Goal: Task Accomplishment & Management: Complete application form

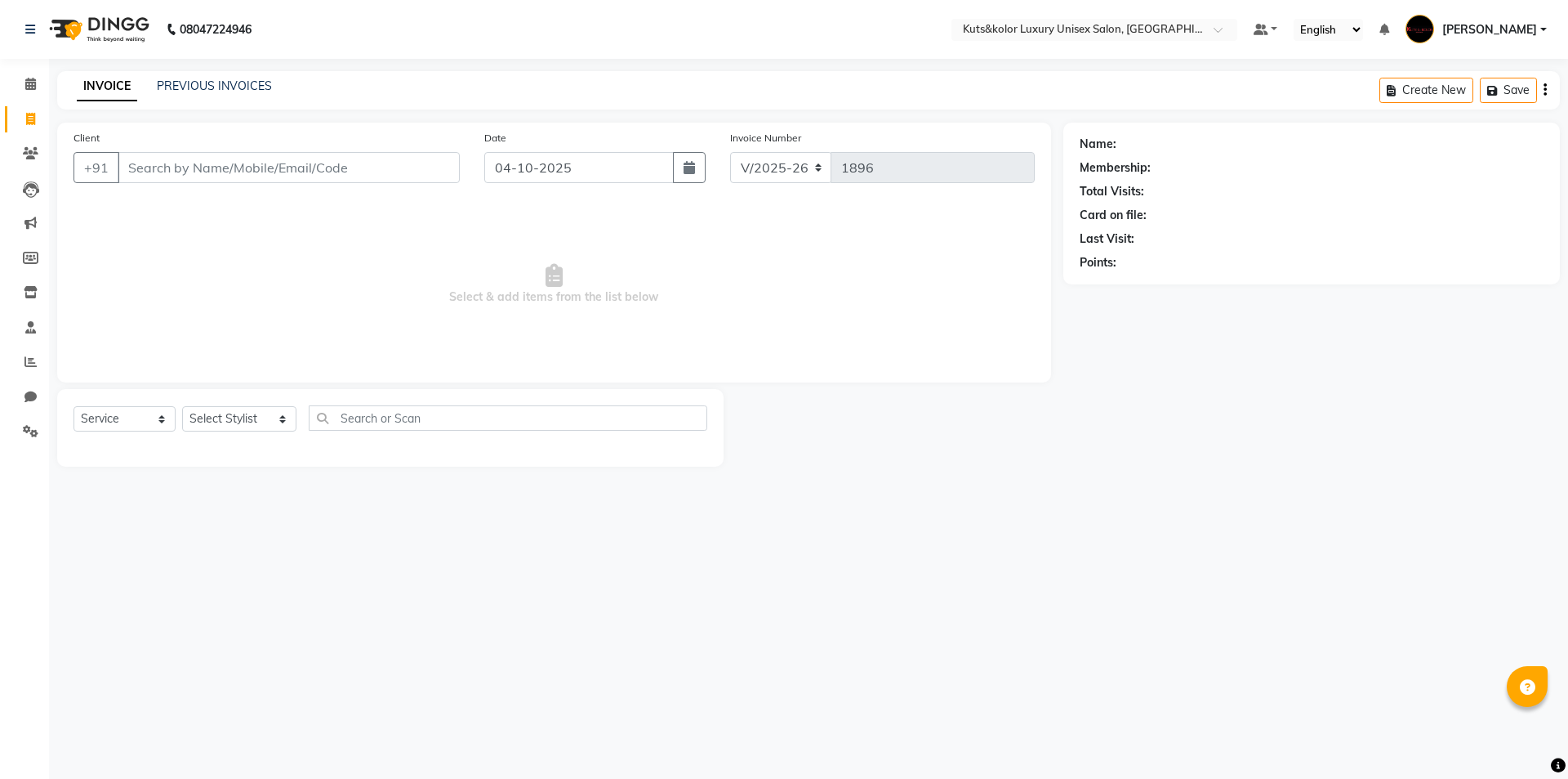
select select "7374"
select select "service"
click at [31, 86] on icon at bounding box center [31, 83] width 11 height 12
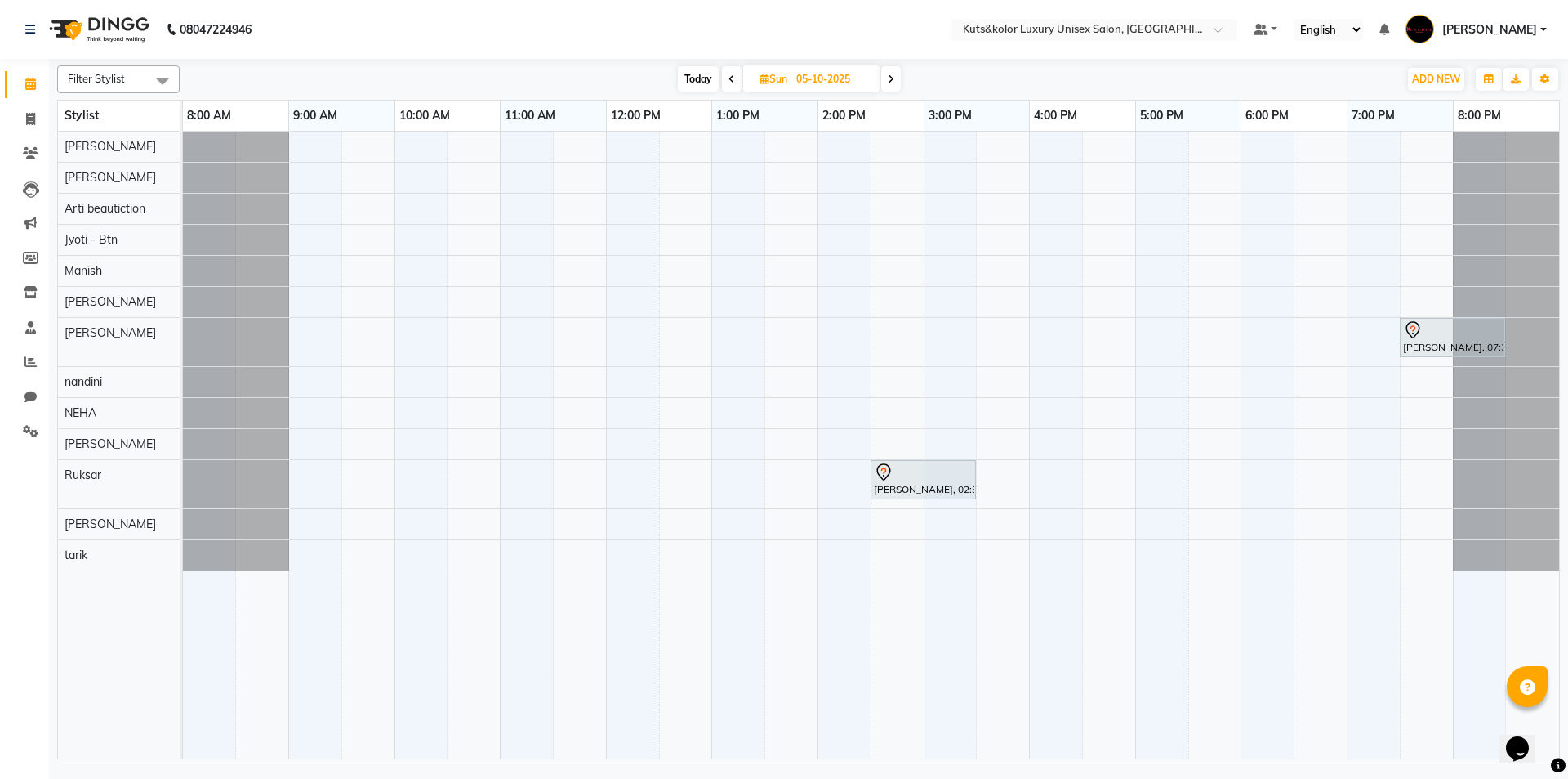
click at [689, 78] on span "Today" at bounding box center [698, 78] width 40 height 26
type input "04-10-2025"
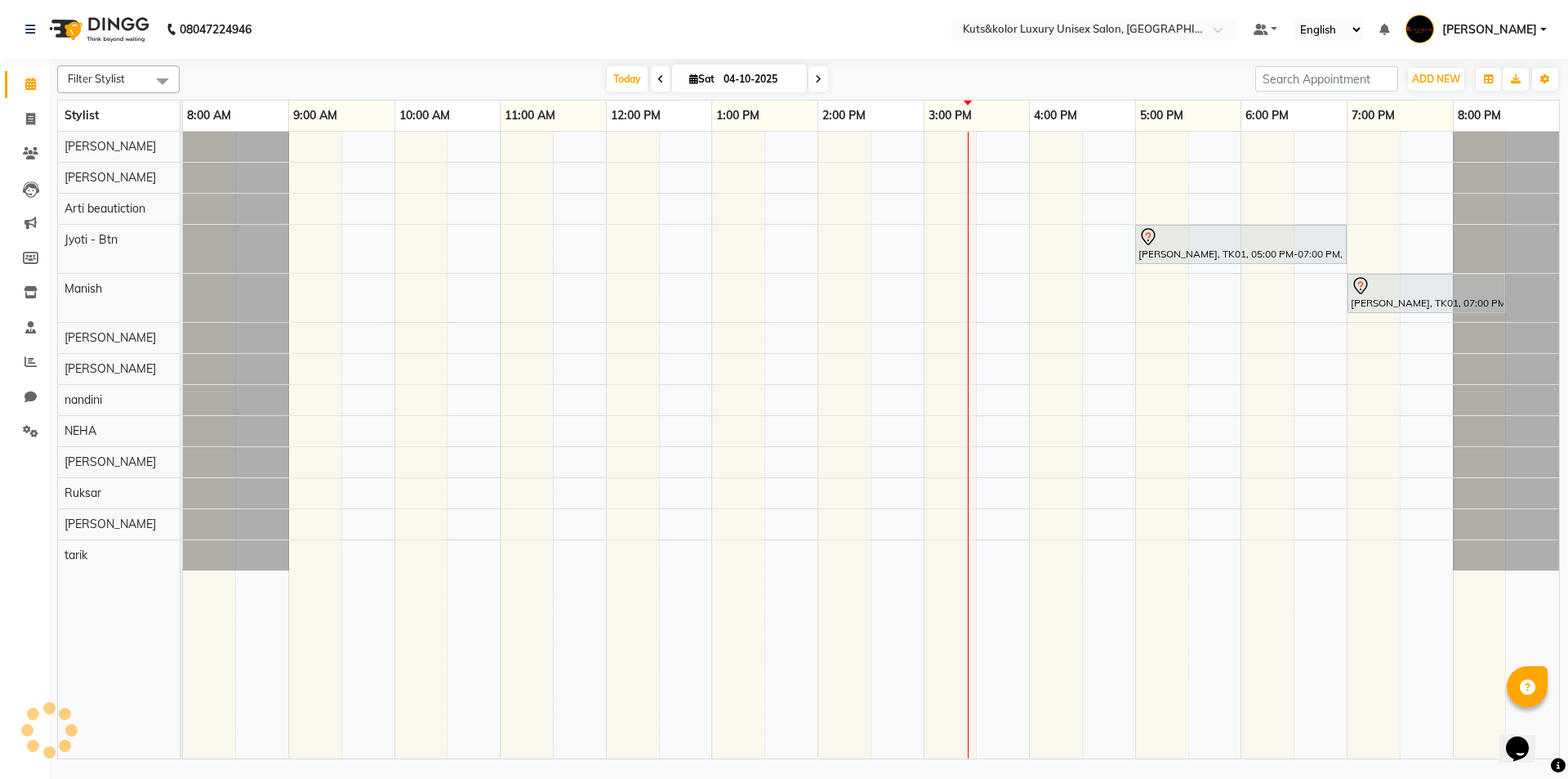
select select "7374"
select select "service"
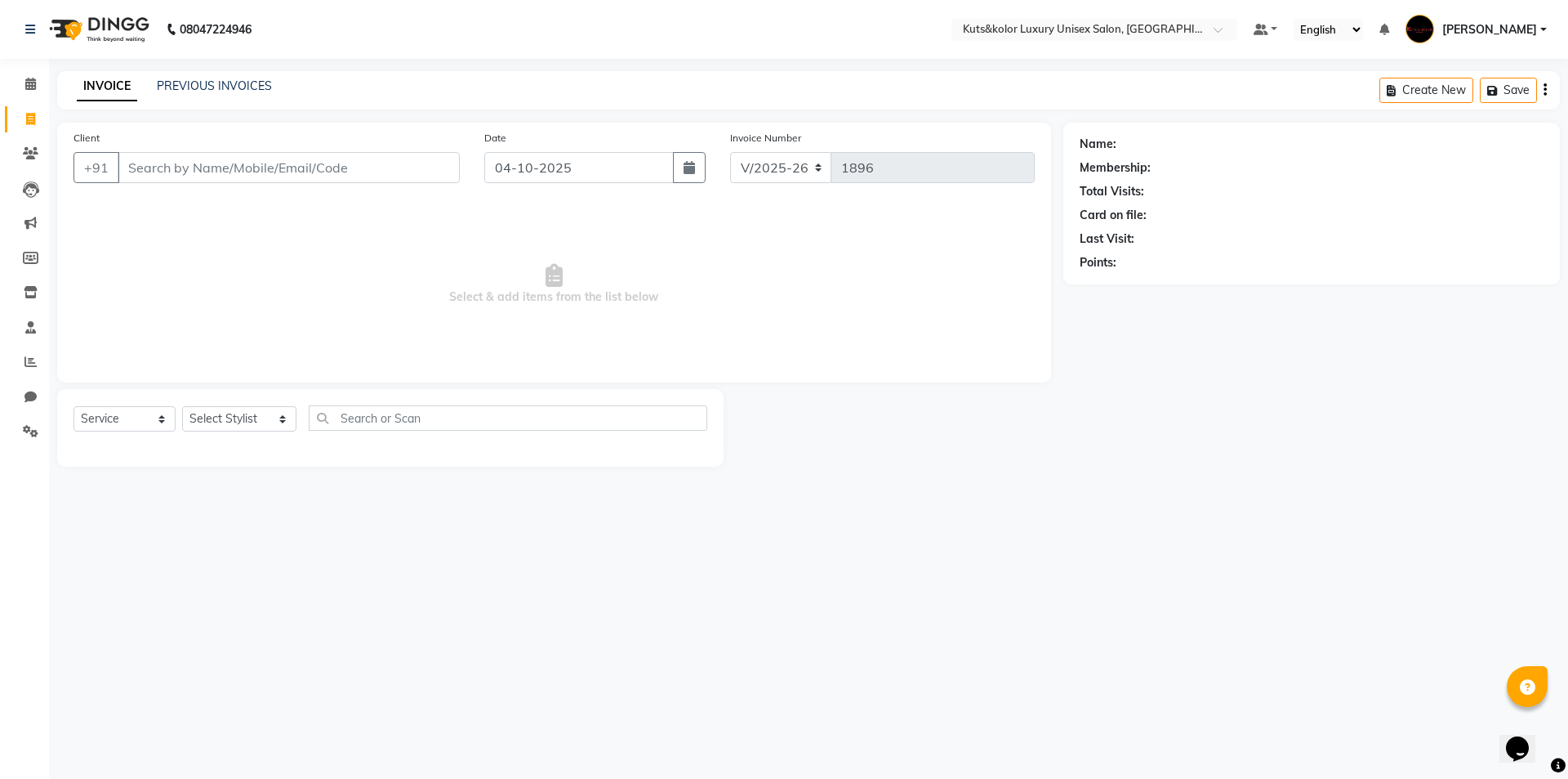
click at [164, 5] on nav "08047224946 Select Location × Kuts&kolor Luxury Unisex Salon, Girgaon Default P…" at bounding box center [784, 29] width 1568 height 59
click at [216, 172] on input "Client" at bounding box center [288, 168] width 342 height 31
click at [202, 93] on div "PREVIOUS INVOICES" at bounding box center [214, 86] width 115 height 17
click at [204, 91] on link "PREVIOUS INVOICES" at bounding box center [214, 86] width 115 height 15
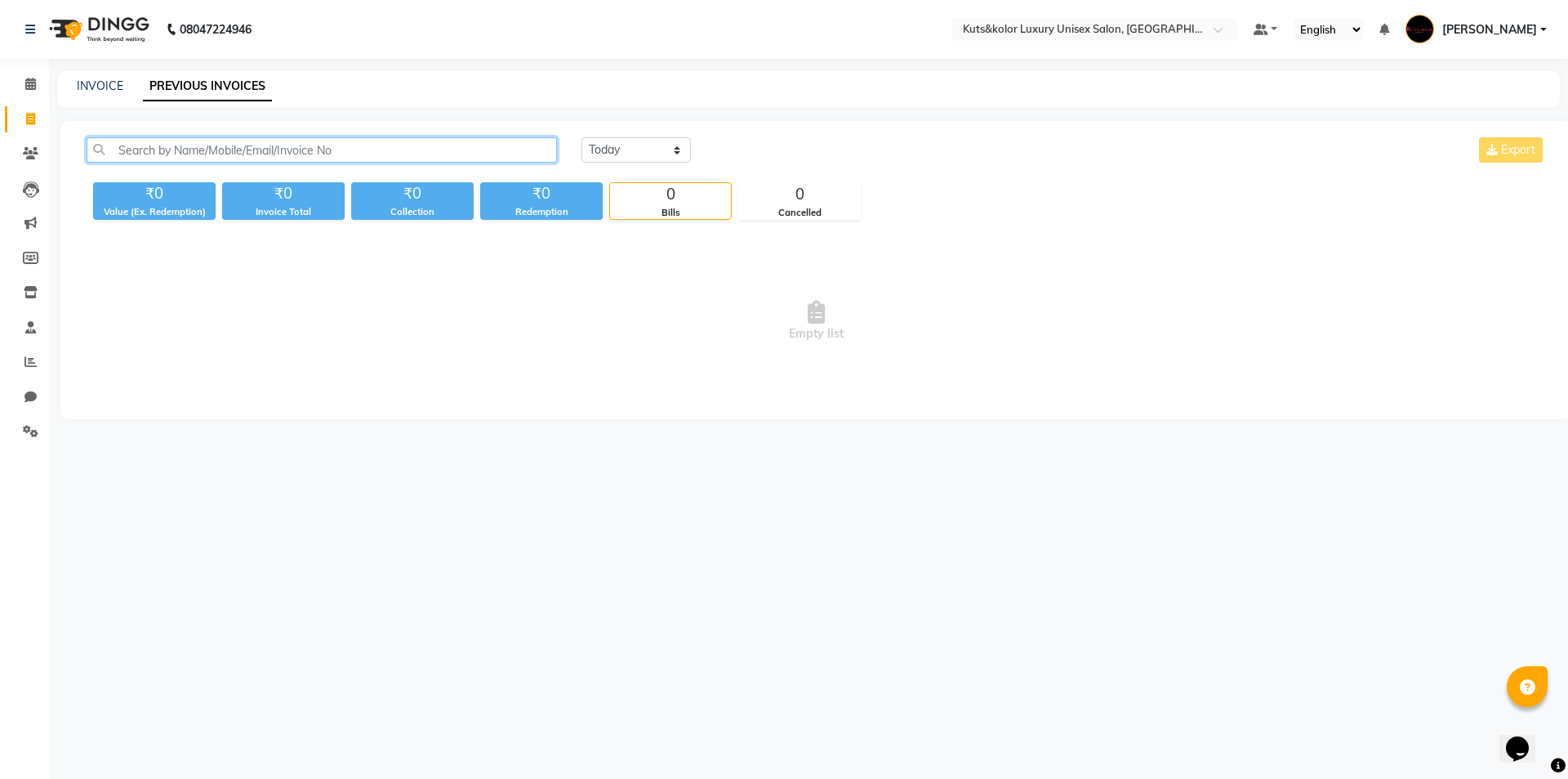
click at [186, 150] on input "text" at bounding box center [322, 150] width 471 height 26
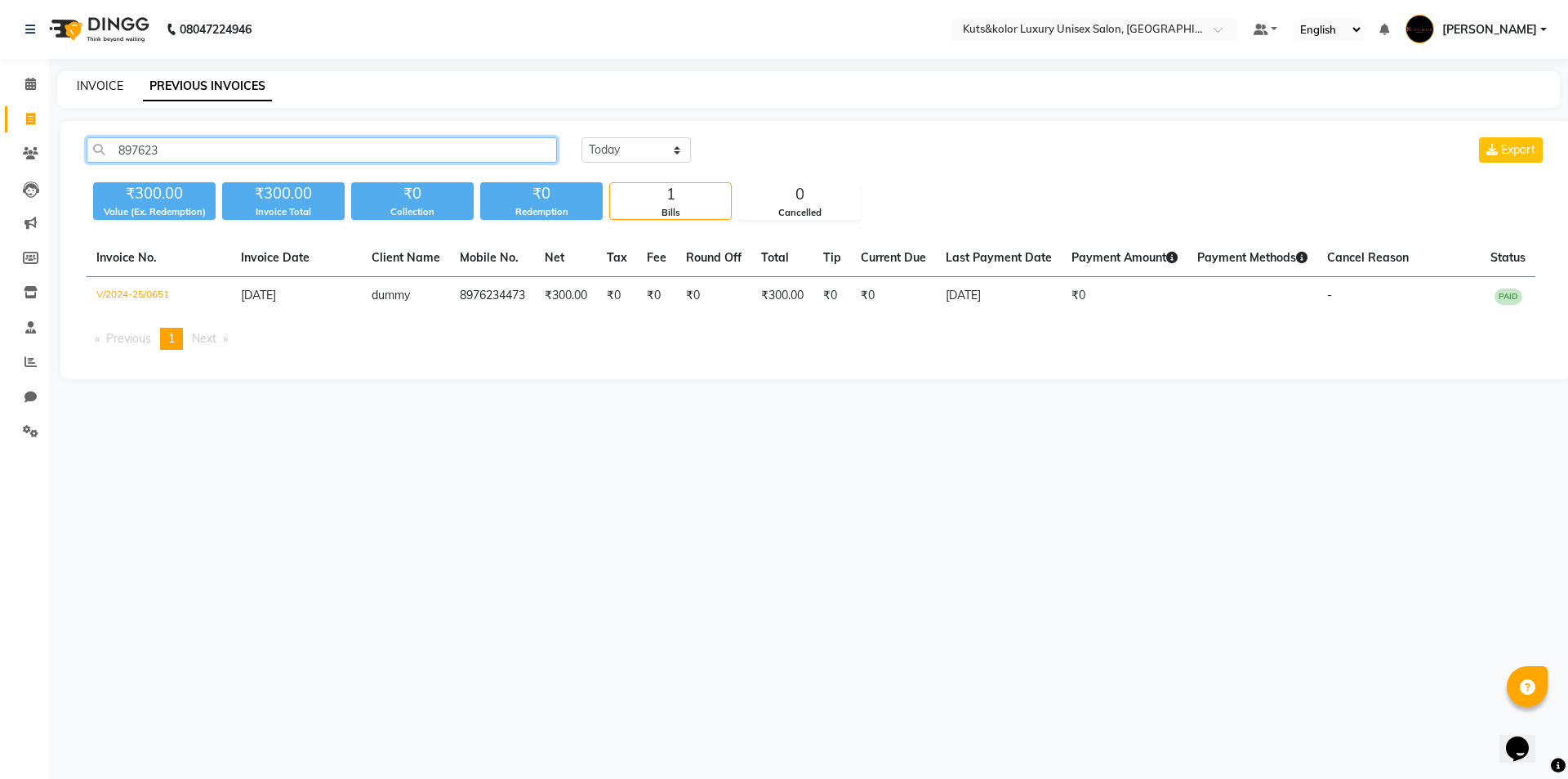
type input "897623"
click at [92, 88] on link "INVOICE" at bounding box center [100, 86] width 46 height 15
select select "service"
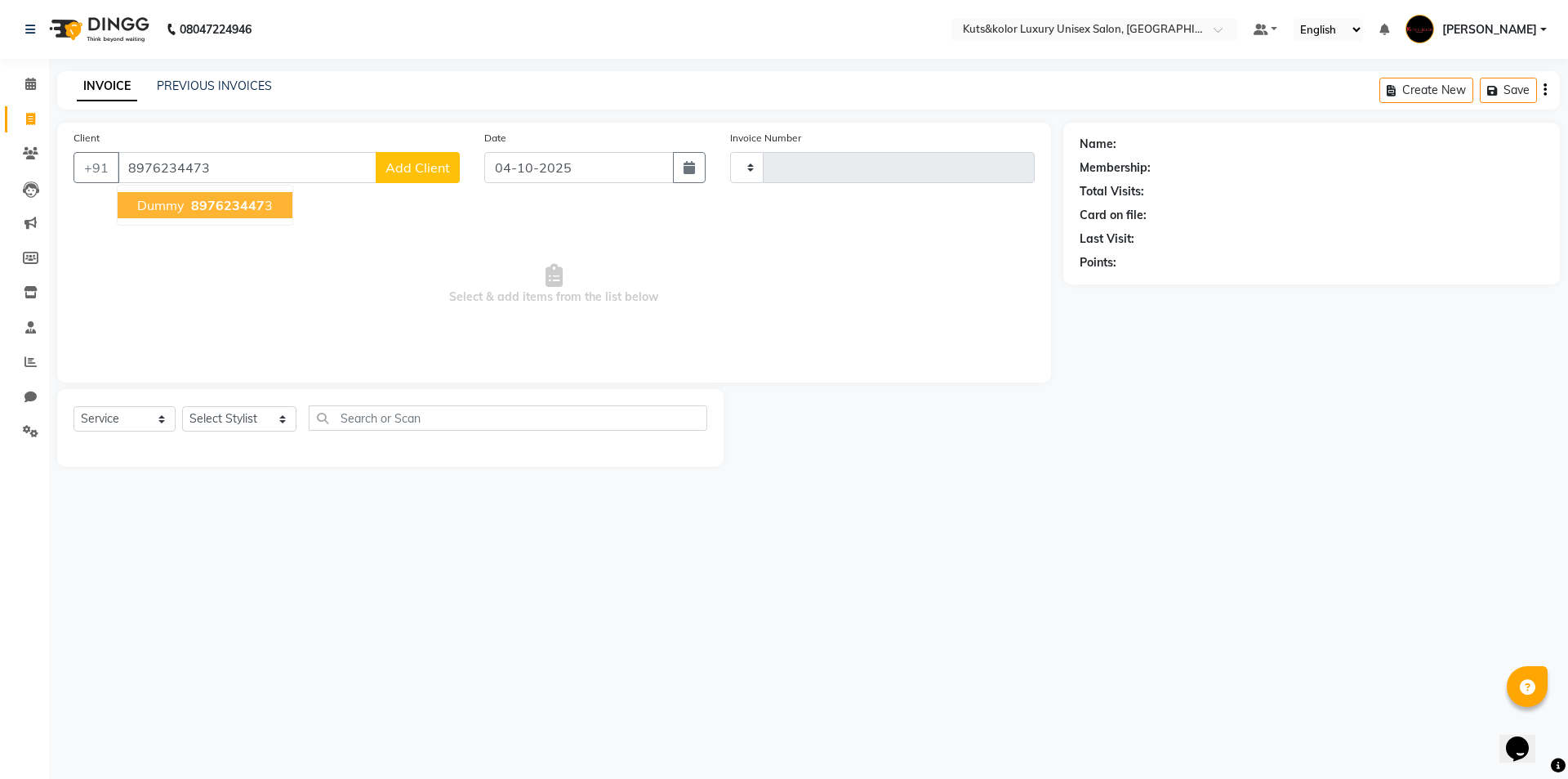
type input "8976234473"
click at [28, 118] on icon at bounding box center [31, 119] width 9 height 12
select select "service"
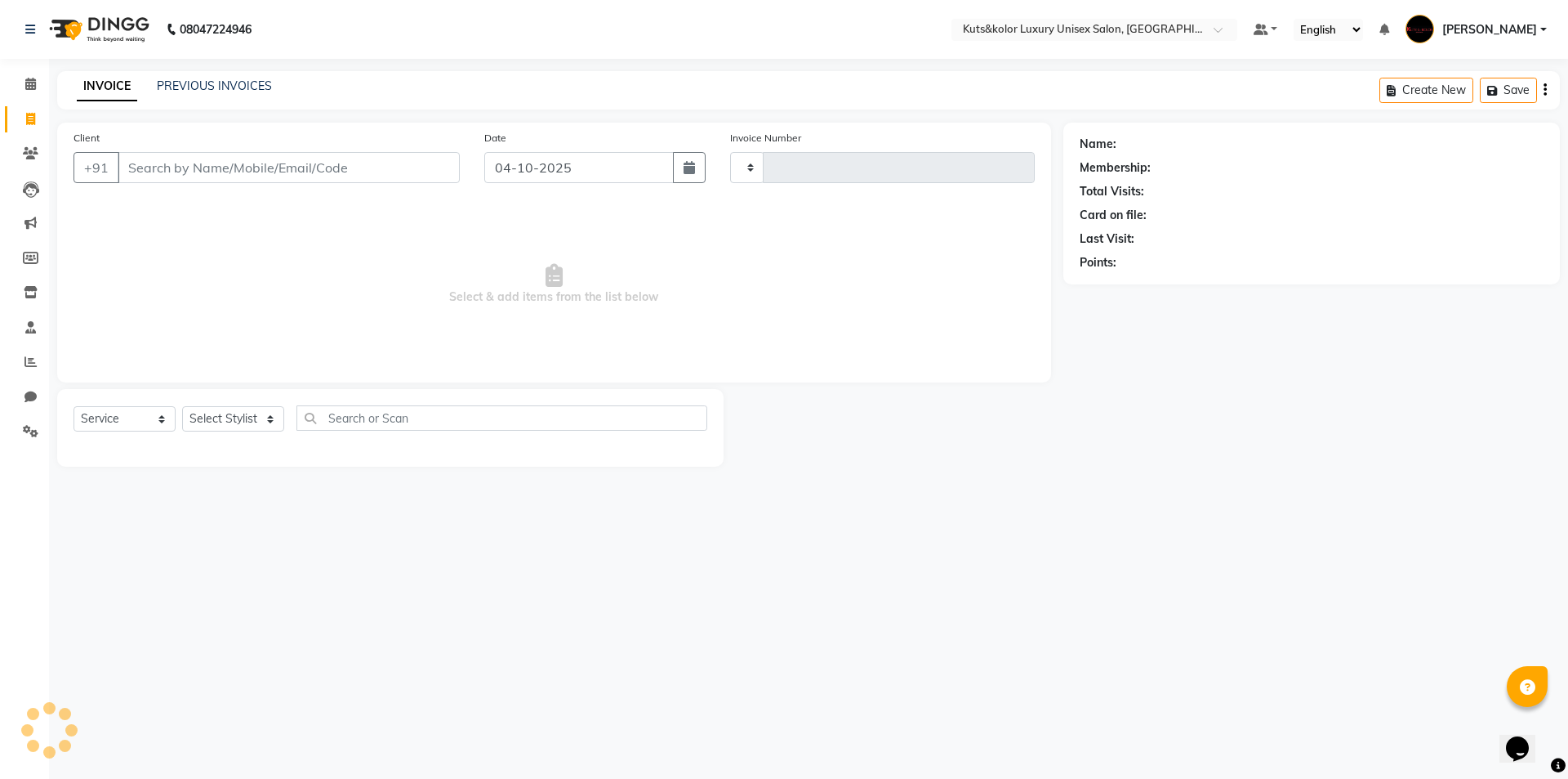
type input "1896"
select select "7374"
click at [135, 164] on input "Client" at bounding box center [288, 168] width 342 height 31
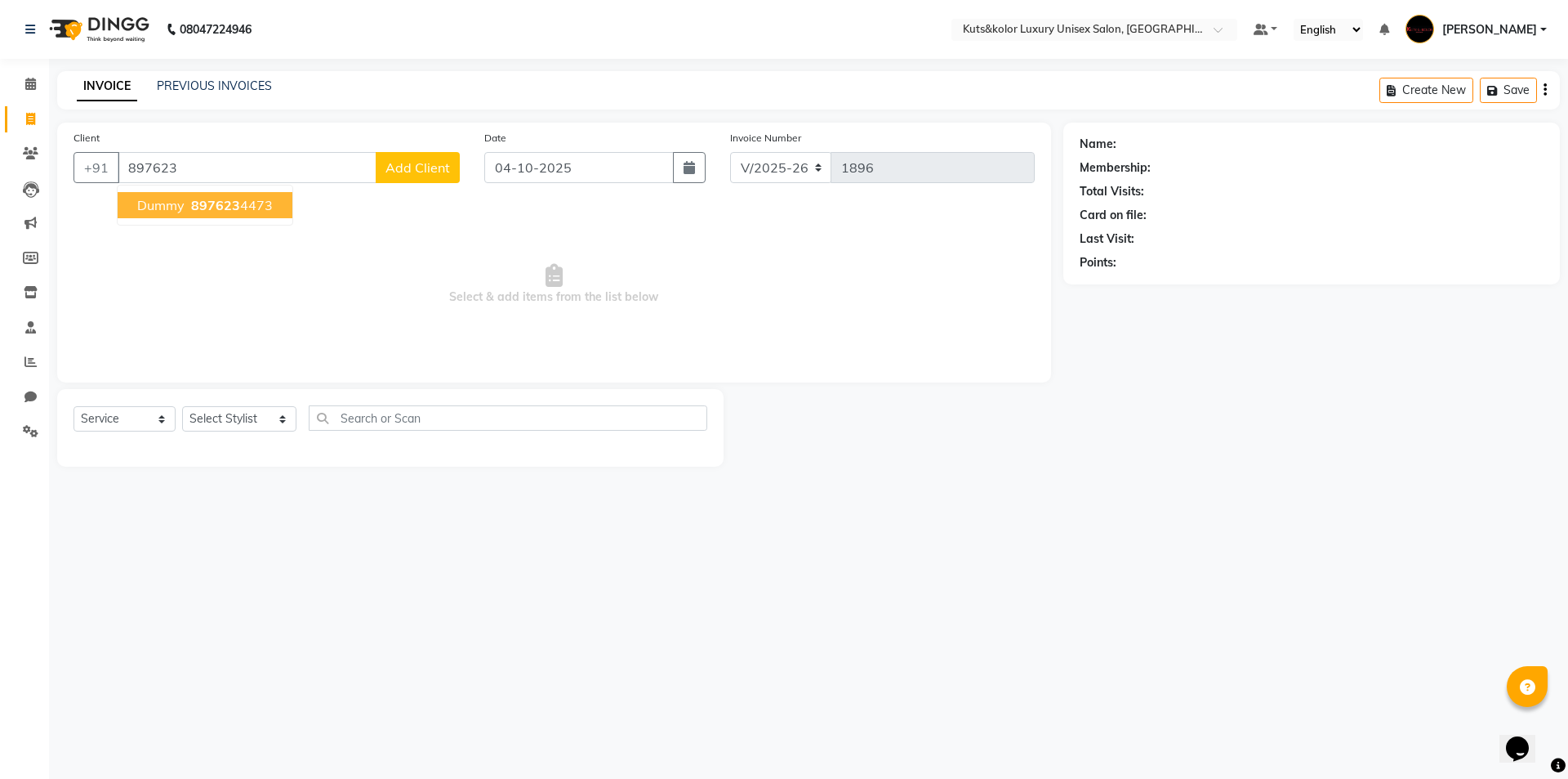
click at [238, 199] on span "897623" at bounding box center [215, 205] width 49 height 17
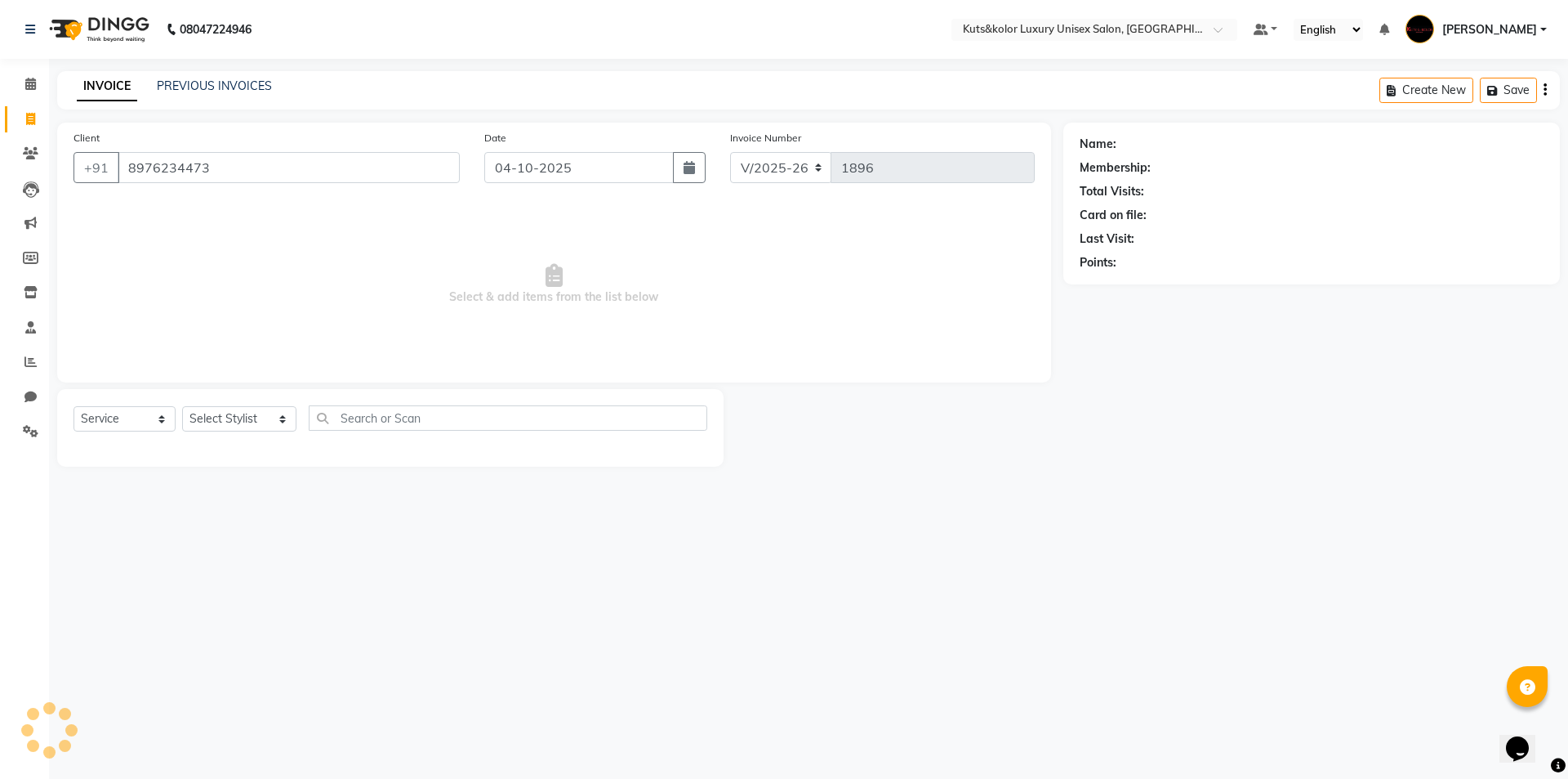
type input "8976234473"
click at [277, 419] on select "Select Stylist aman [PERSON_NAME] beautiction [PERSON_NAME] Jyoti - Btn [PERSON…" at bounding box center [239, 419] width 114 height 26
select select "90771"
click at [182, 406] on select "Select Stylist aman [PERSON_NAME] beautiction [PERSON_NAME] Jyoti - Btn [PERSON…" at bounding box center [239, 419] width 114 height 26
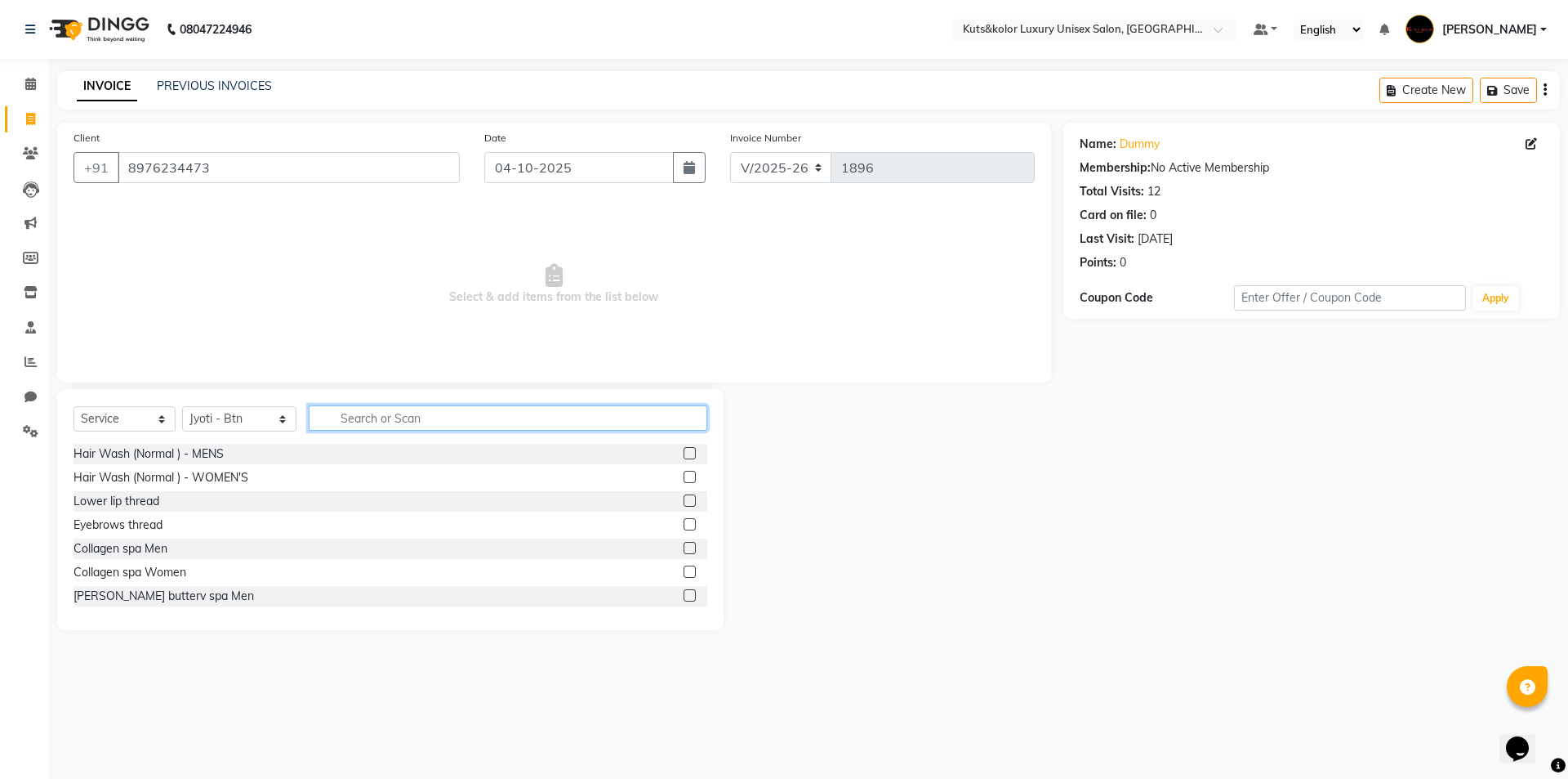
click at [389, 423] on input "text" at bounding box center [508, 418] width 399 height 26
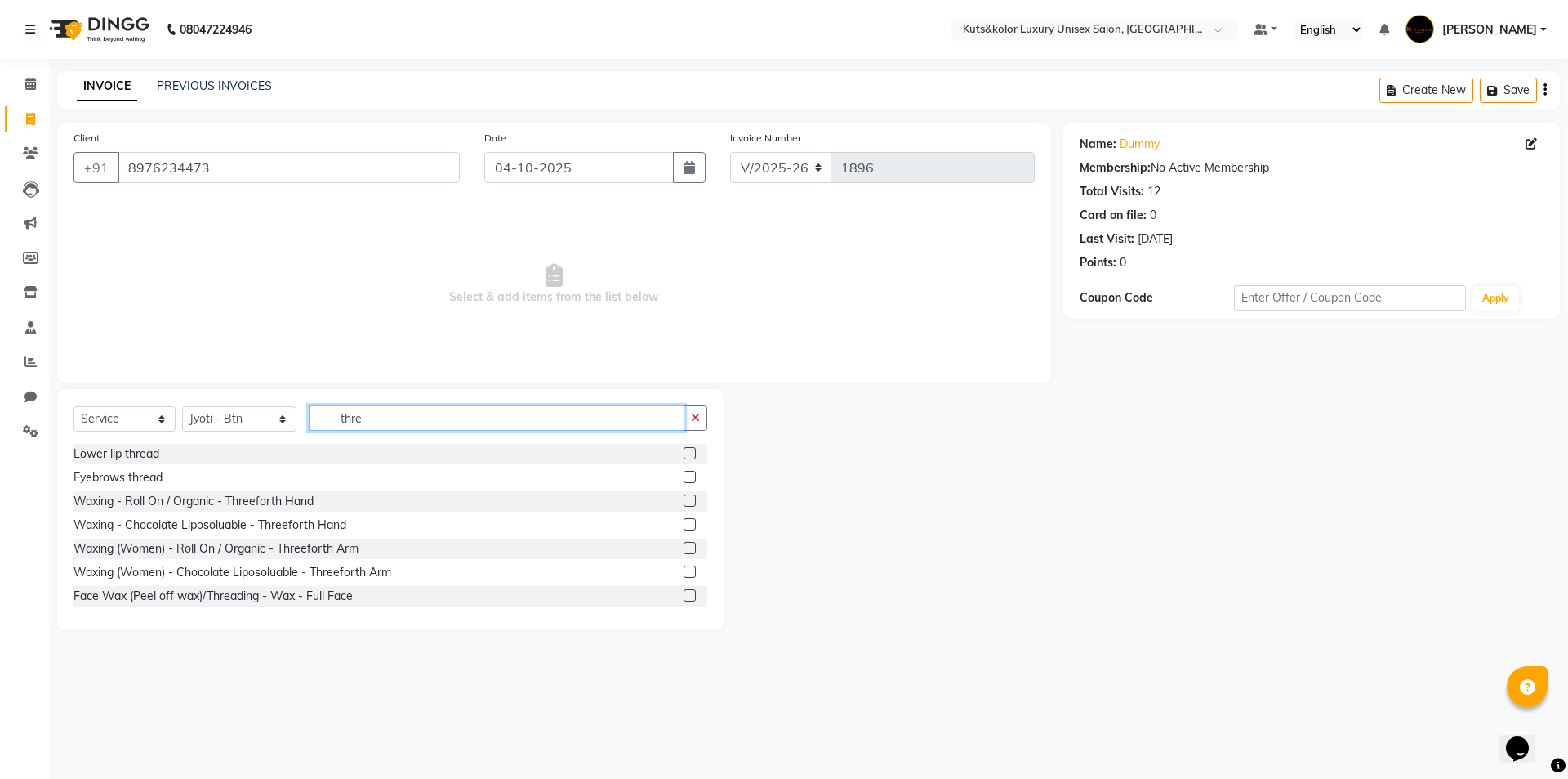
type input "thre"
click at [684, 477] on label at bounding box center [689, 477] width 12 height 12
click at [684, 477] on input "checkbox" at bounding box center [689, 477] width 11 height 11
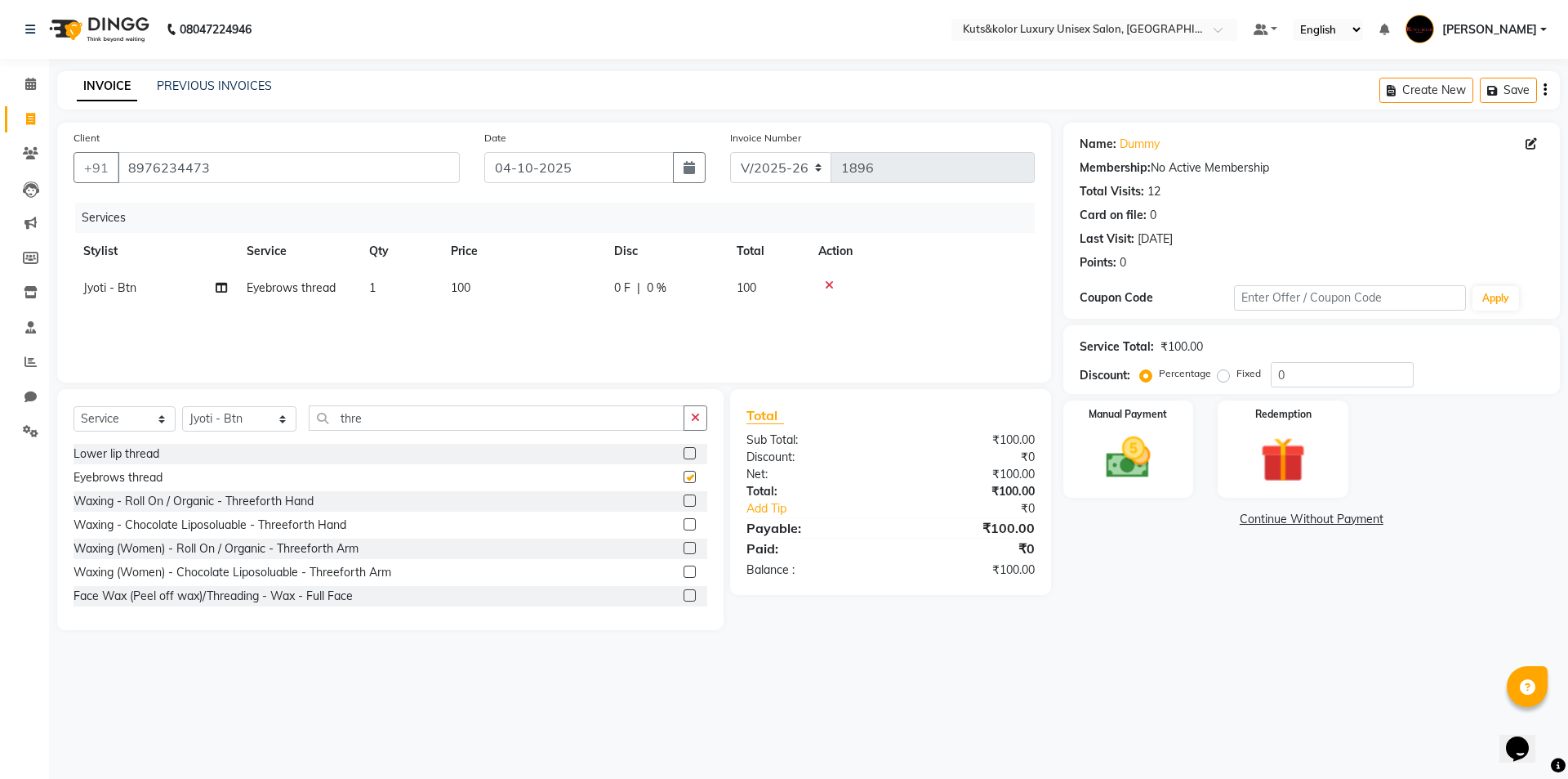
checkbox input "false"
click at [357, 411] on input "thre" at bounding box center [496, 418] width 376 height 26
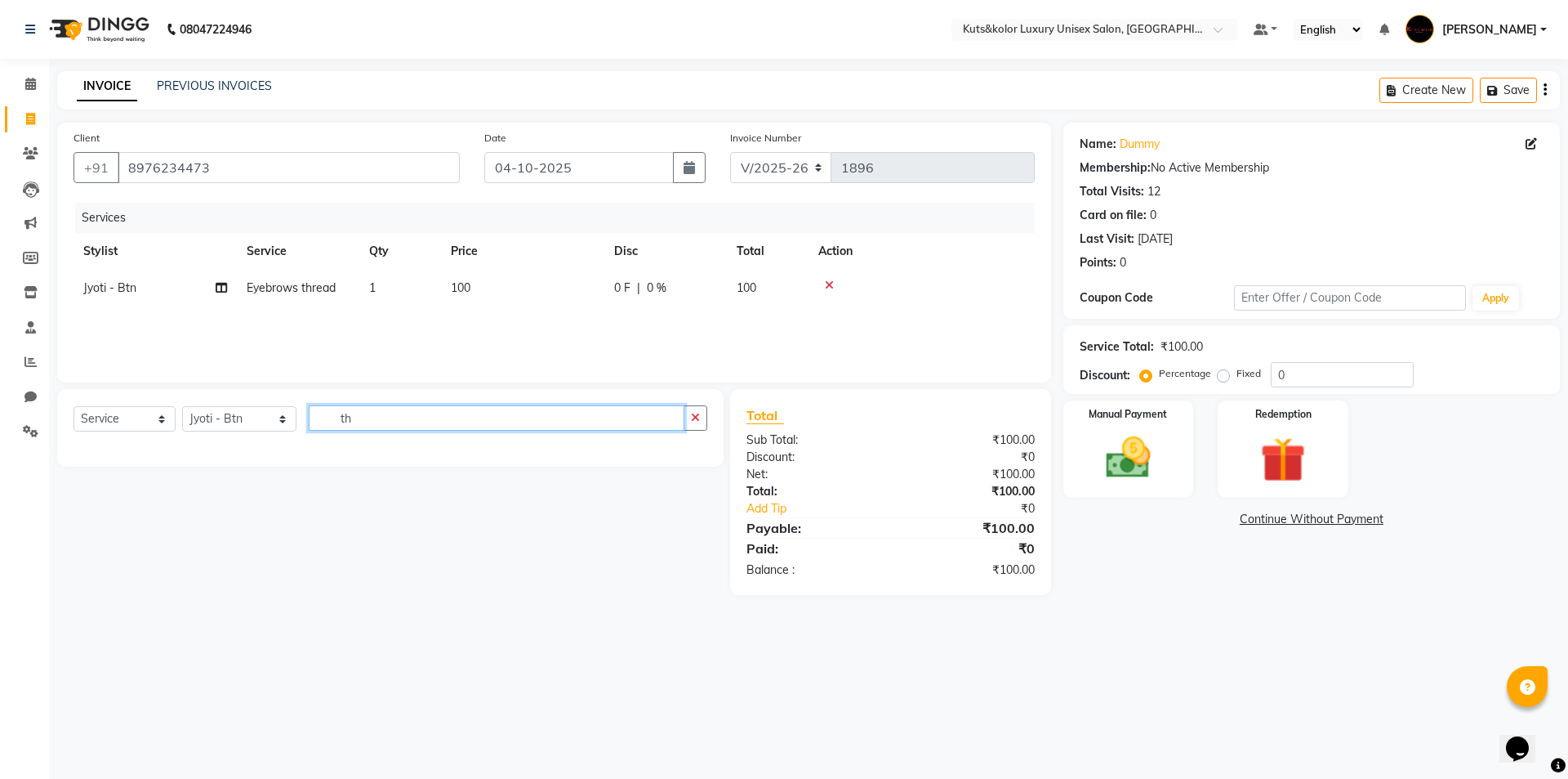
type input "t"
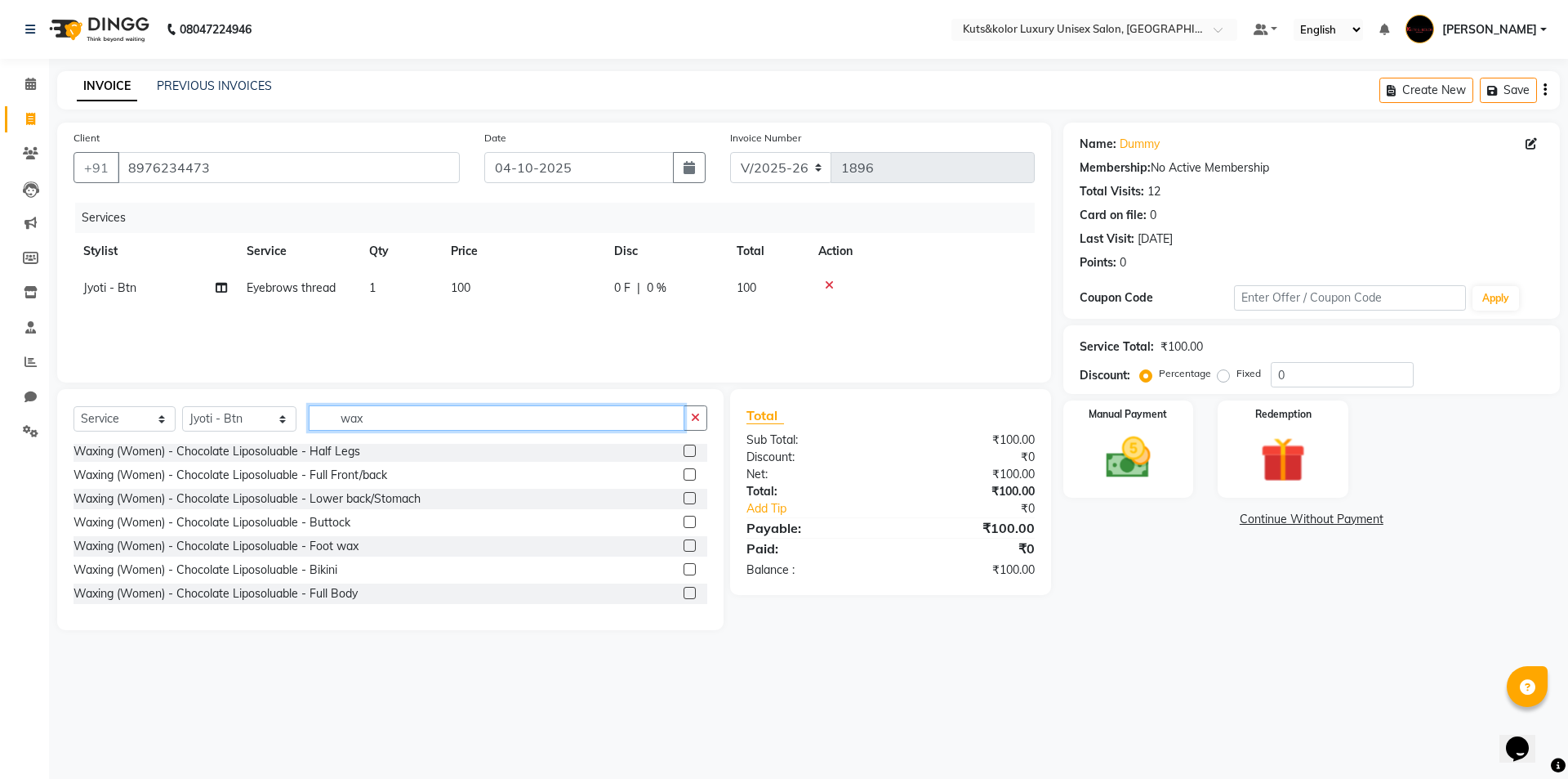
scroll to position [750, 0]
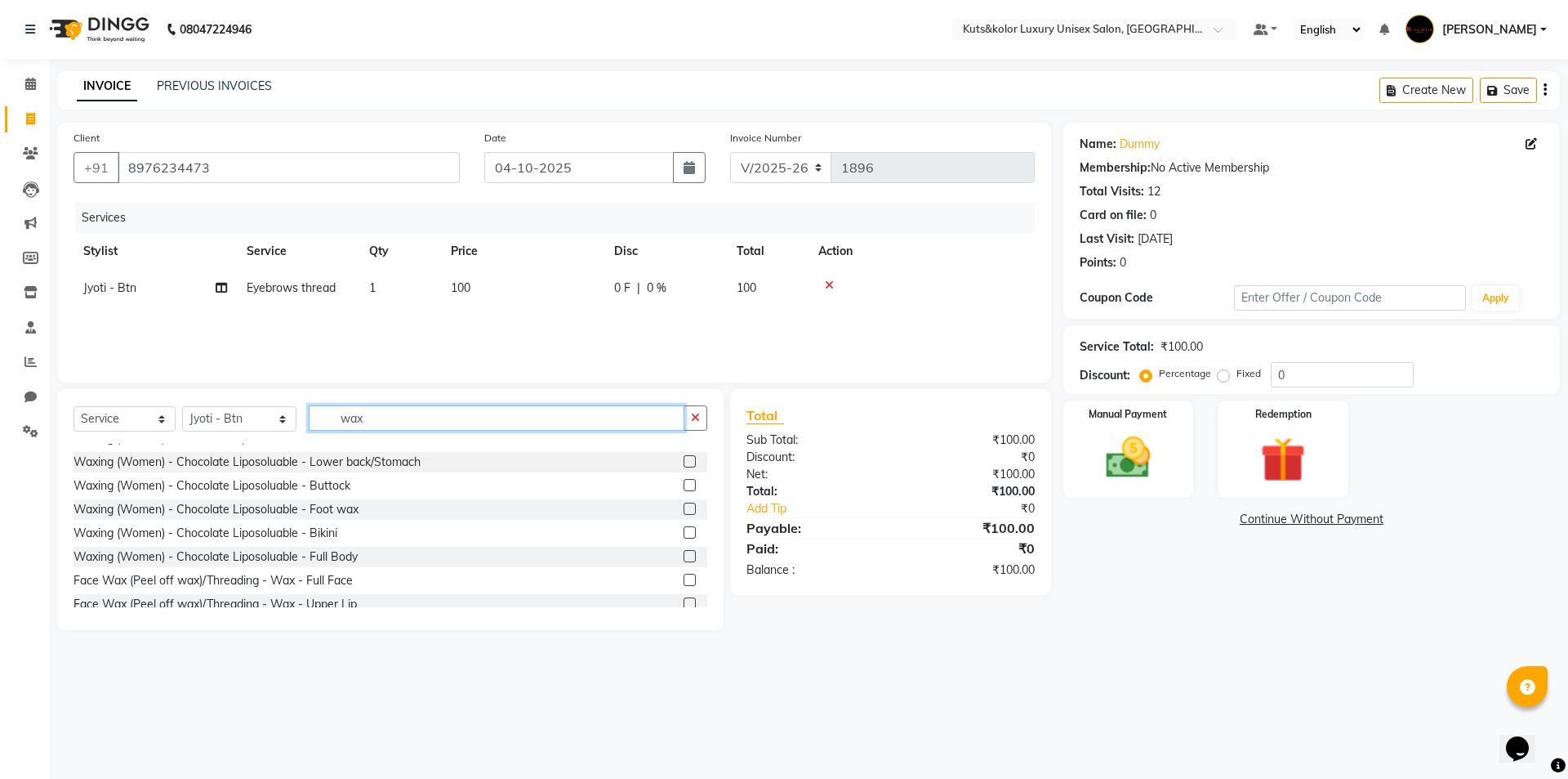
type input "wax"
click at [684, 574] on label at bounding box center [689, 579] width 12 height 12
click at [684, 575] on input "checkbox" at bounding box center [689, 580] width 11 height 11
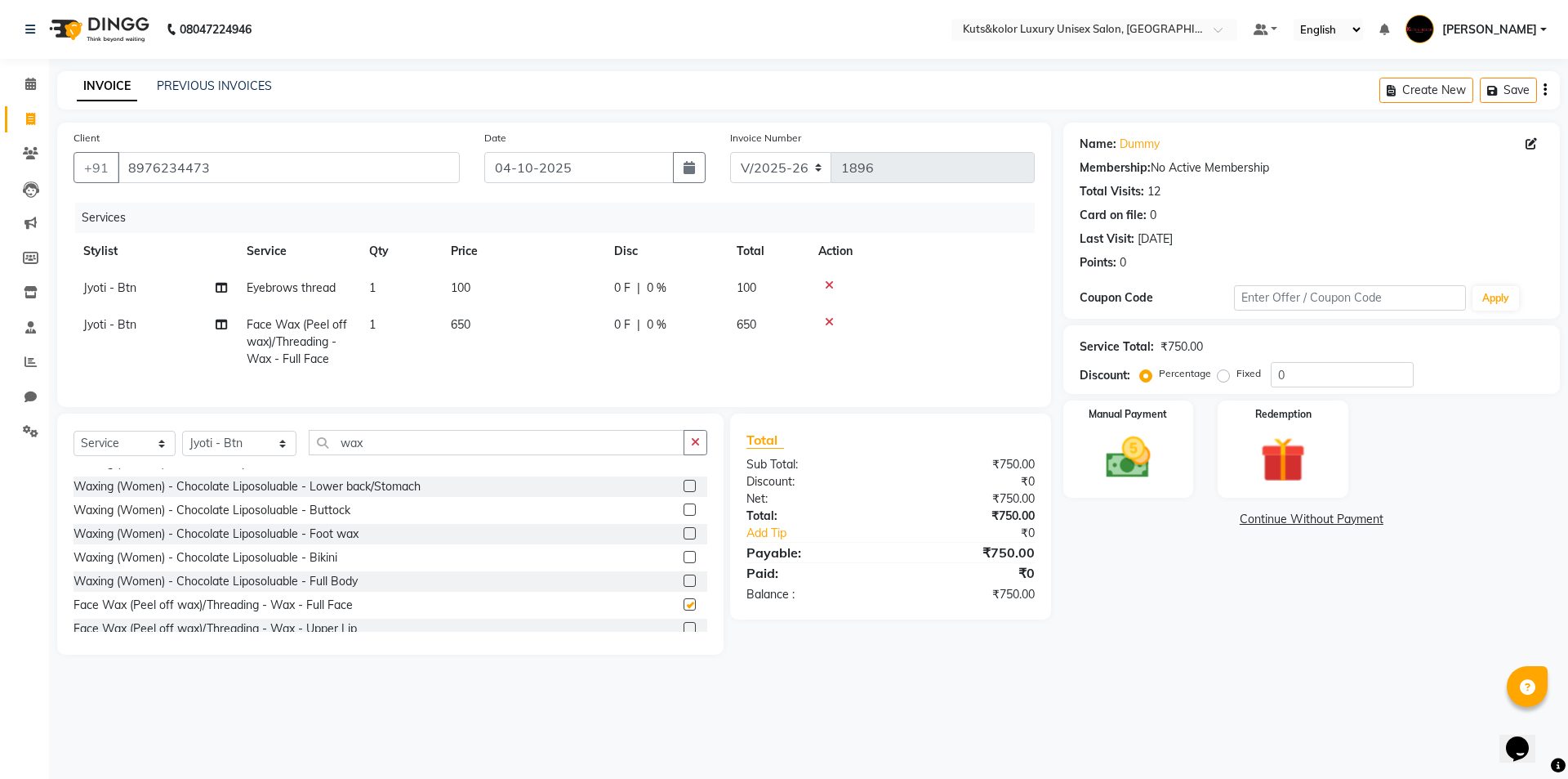
checkbox input "false"
click at [498, 330] on td "650" at bounding box center [523, 342] width 163 height 71
select select "90771"
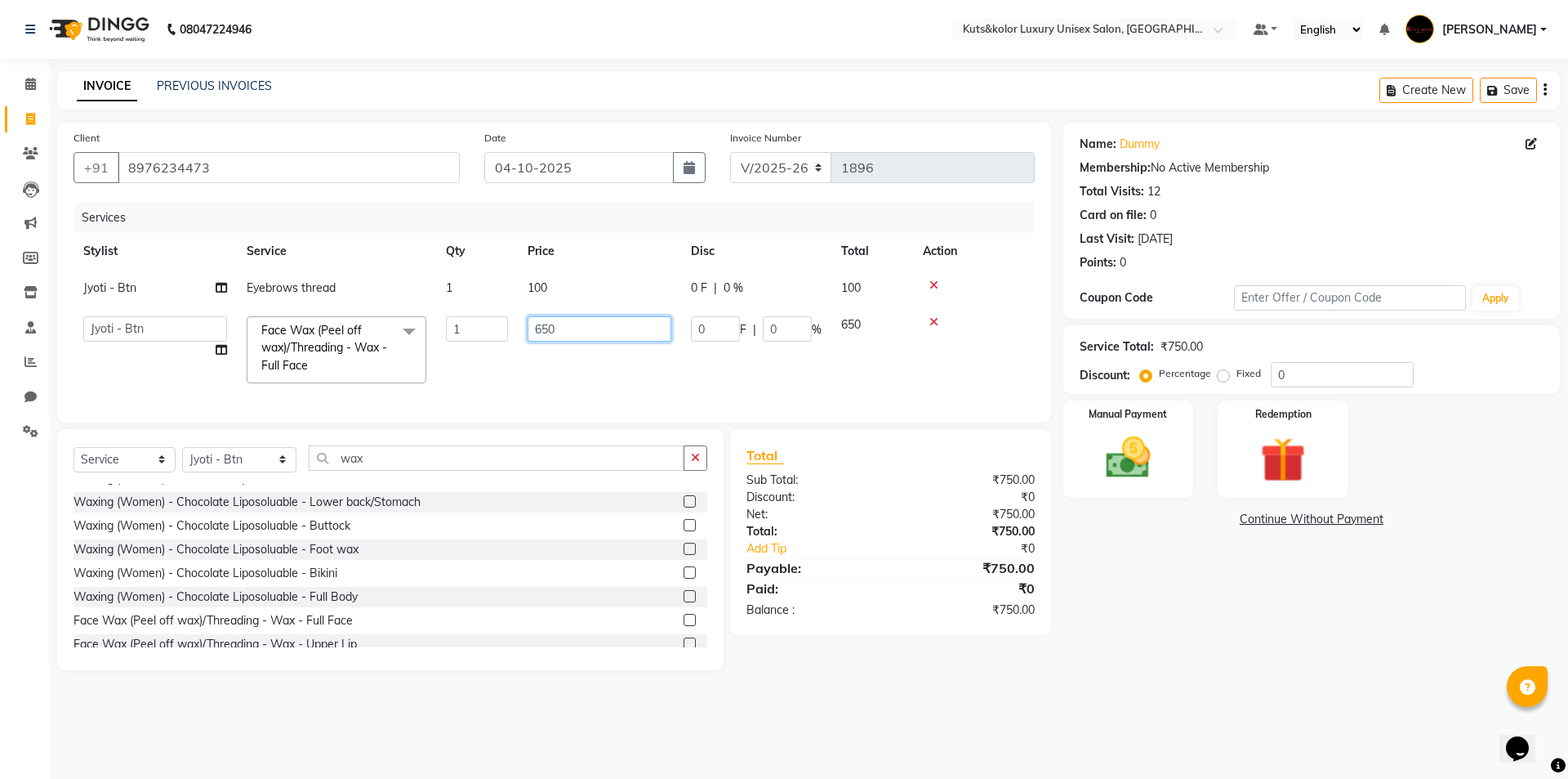
click at [563, 330] on input "650" at bounding box center [599, 329] width 144 height 26
type input "6"
type input "450"
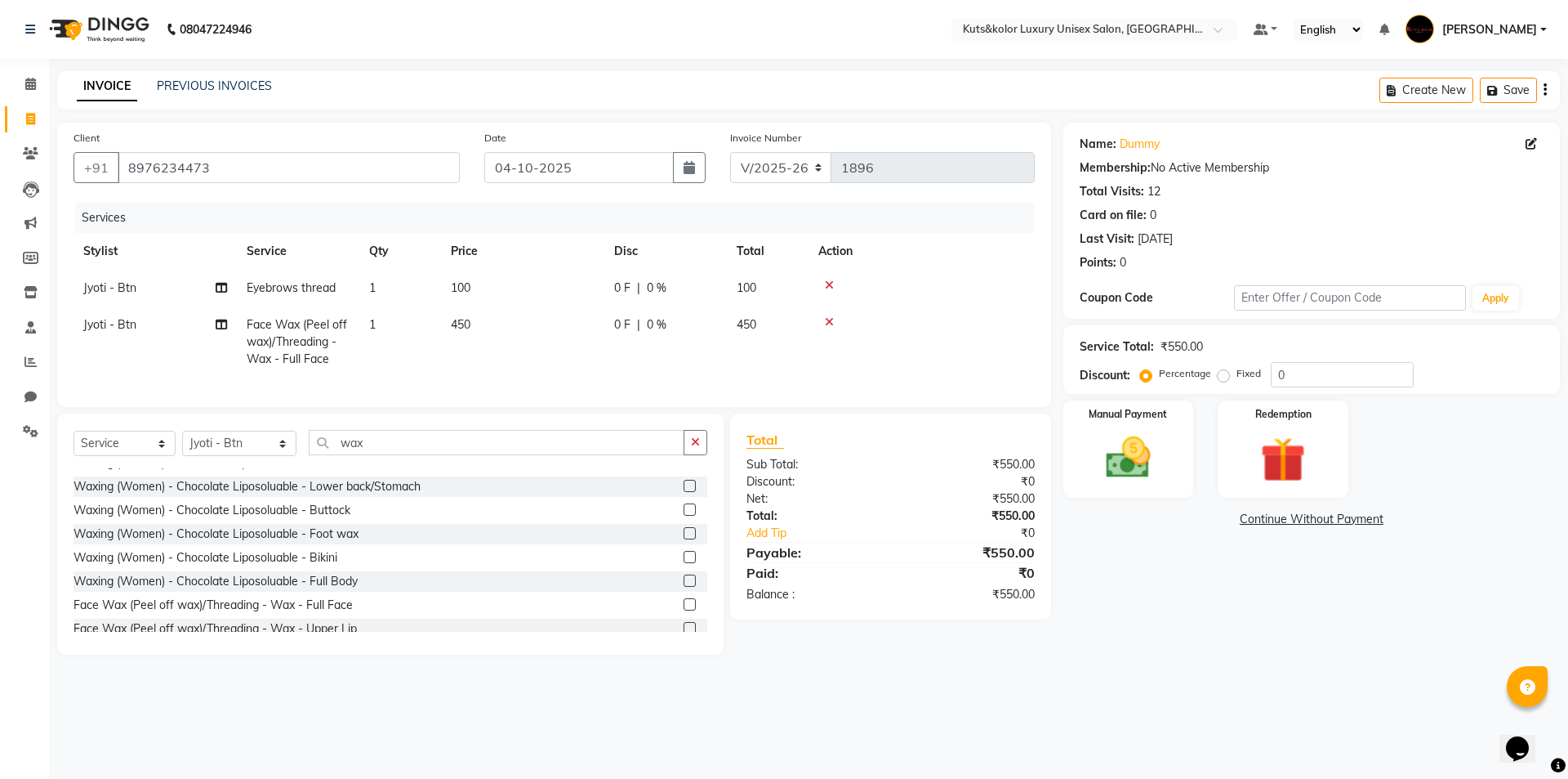
click at [554, 349] on td "450" at bounding box center [523, 342] width 163 height 71
select select "90771"
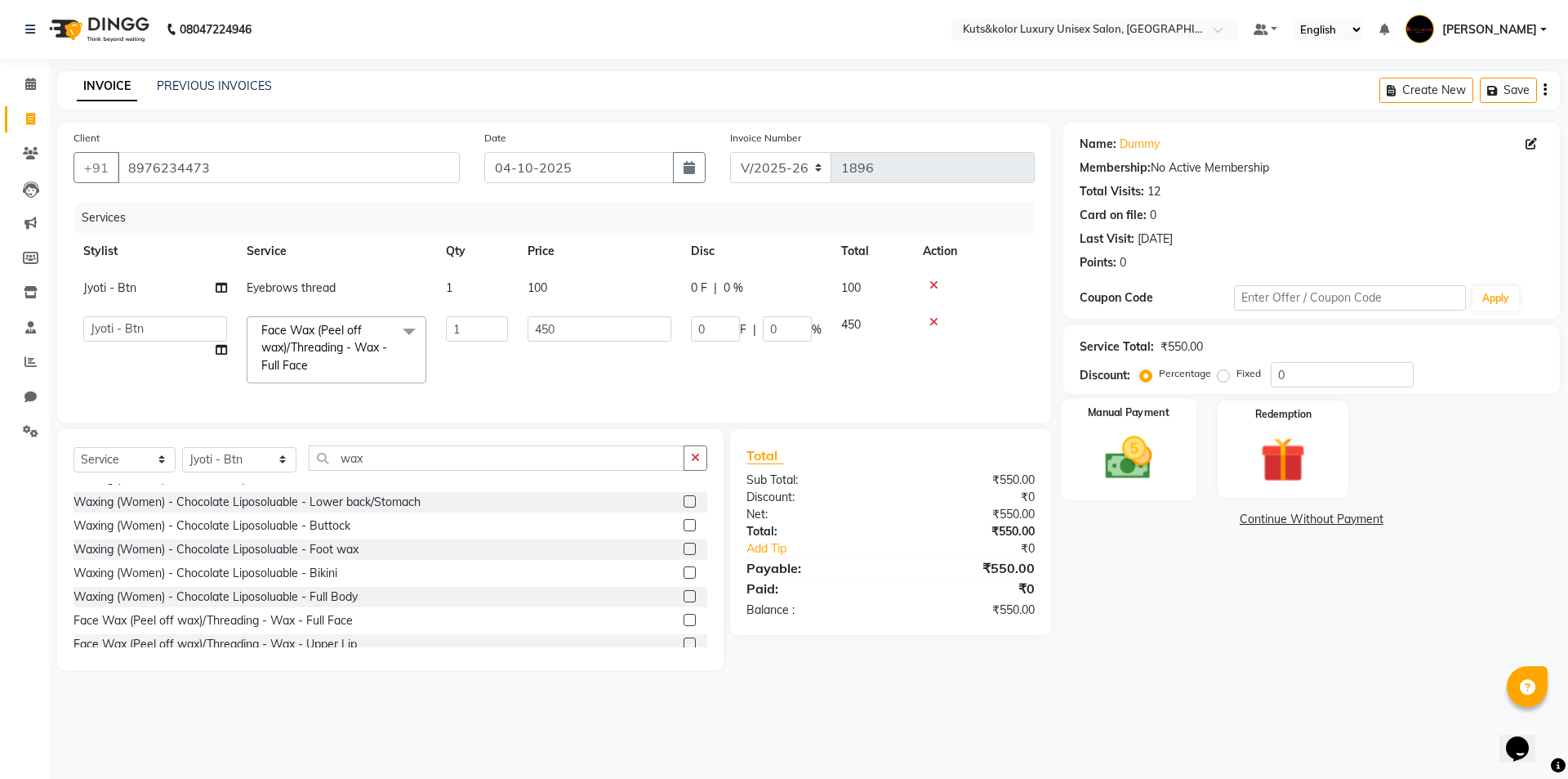
click at [1153, 453] on img at bounding box center [1129, 457] width 76 height 54
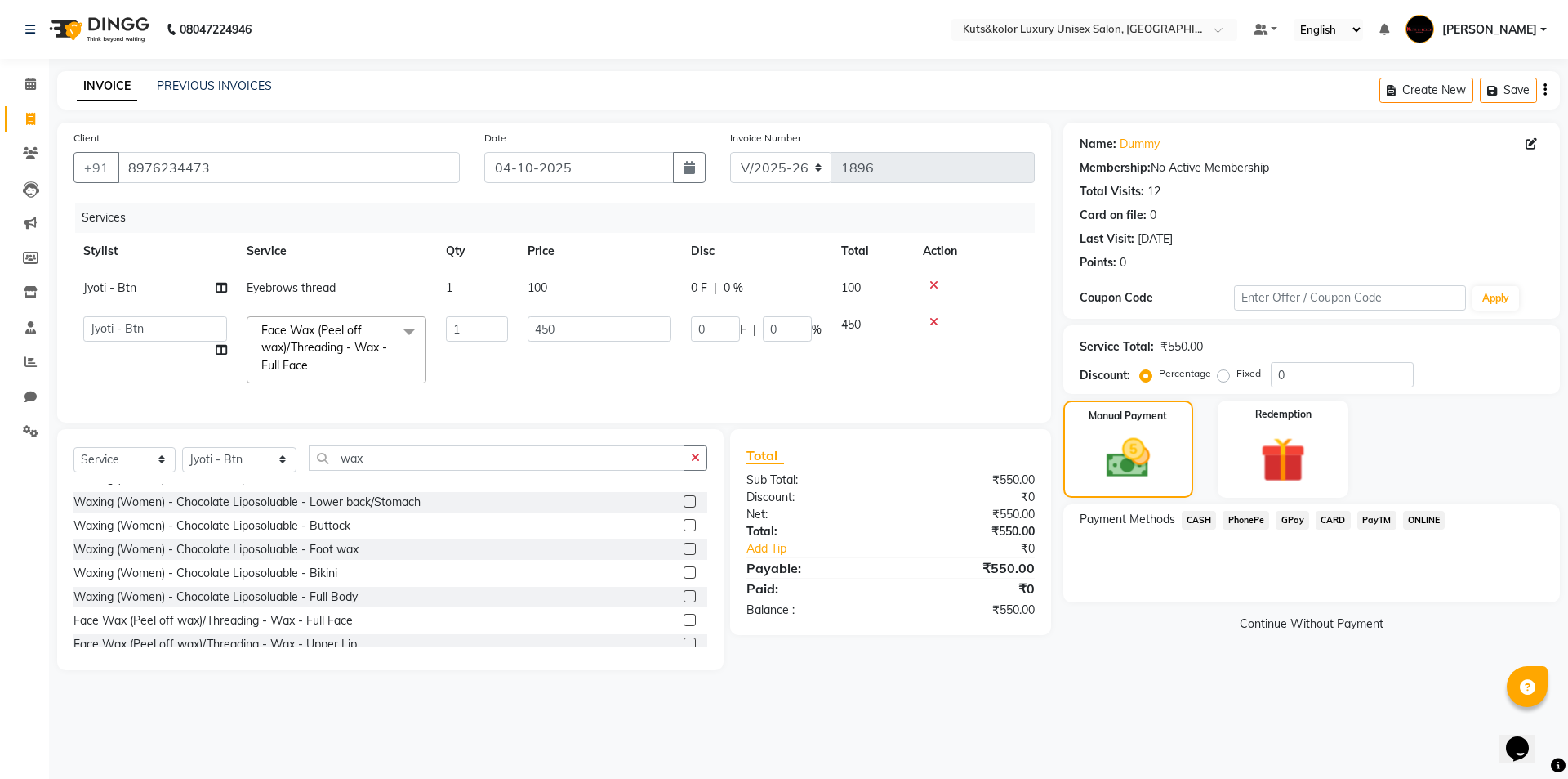
click at [1291, 519] on span "GPay" at bounding box center [1292, 520] width 34 height 19
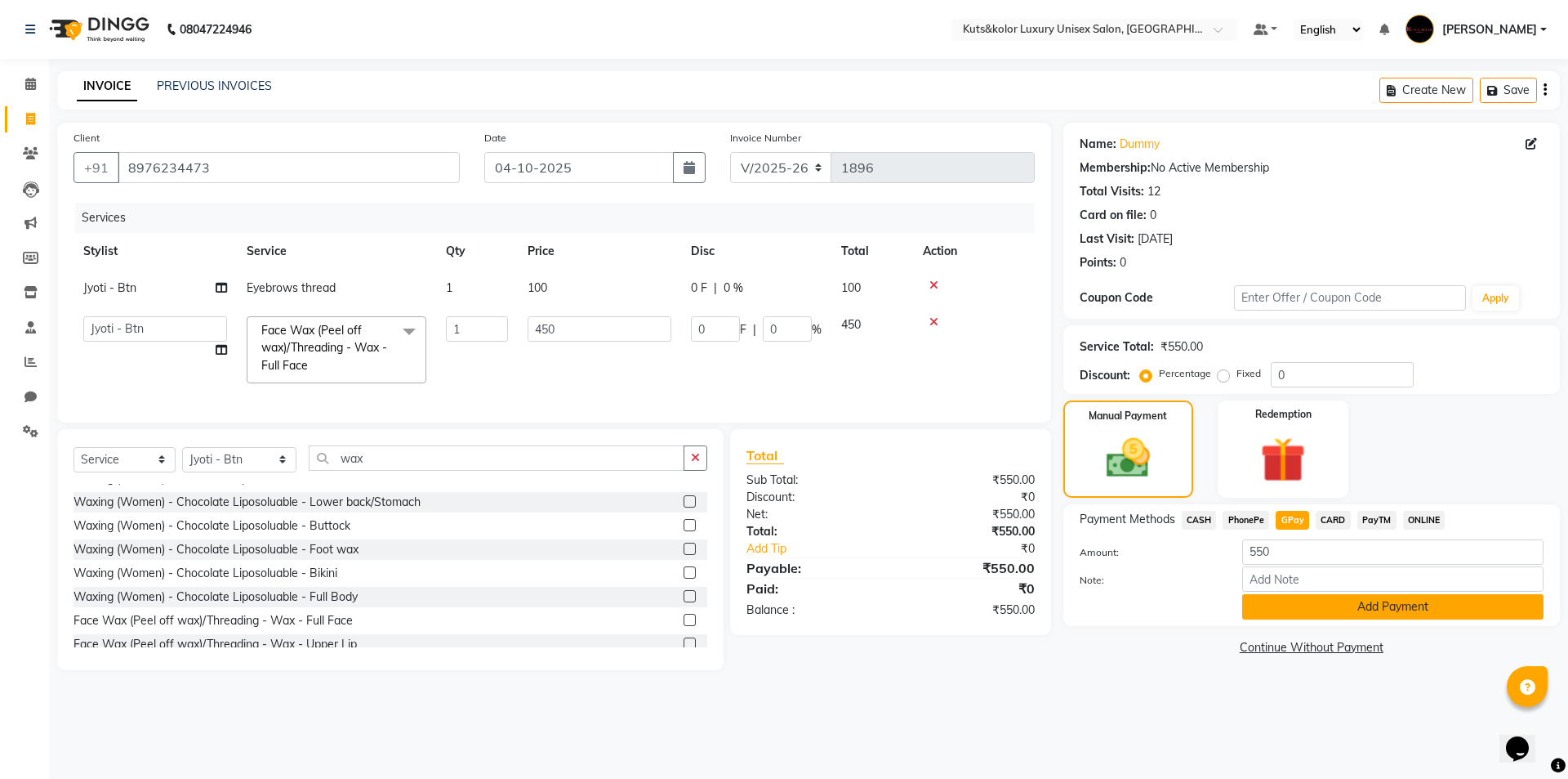
click at [1248, 614] on button "Add Payment" at bounding box center [1393, 606] width 301 height 26
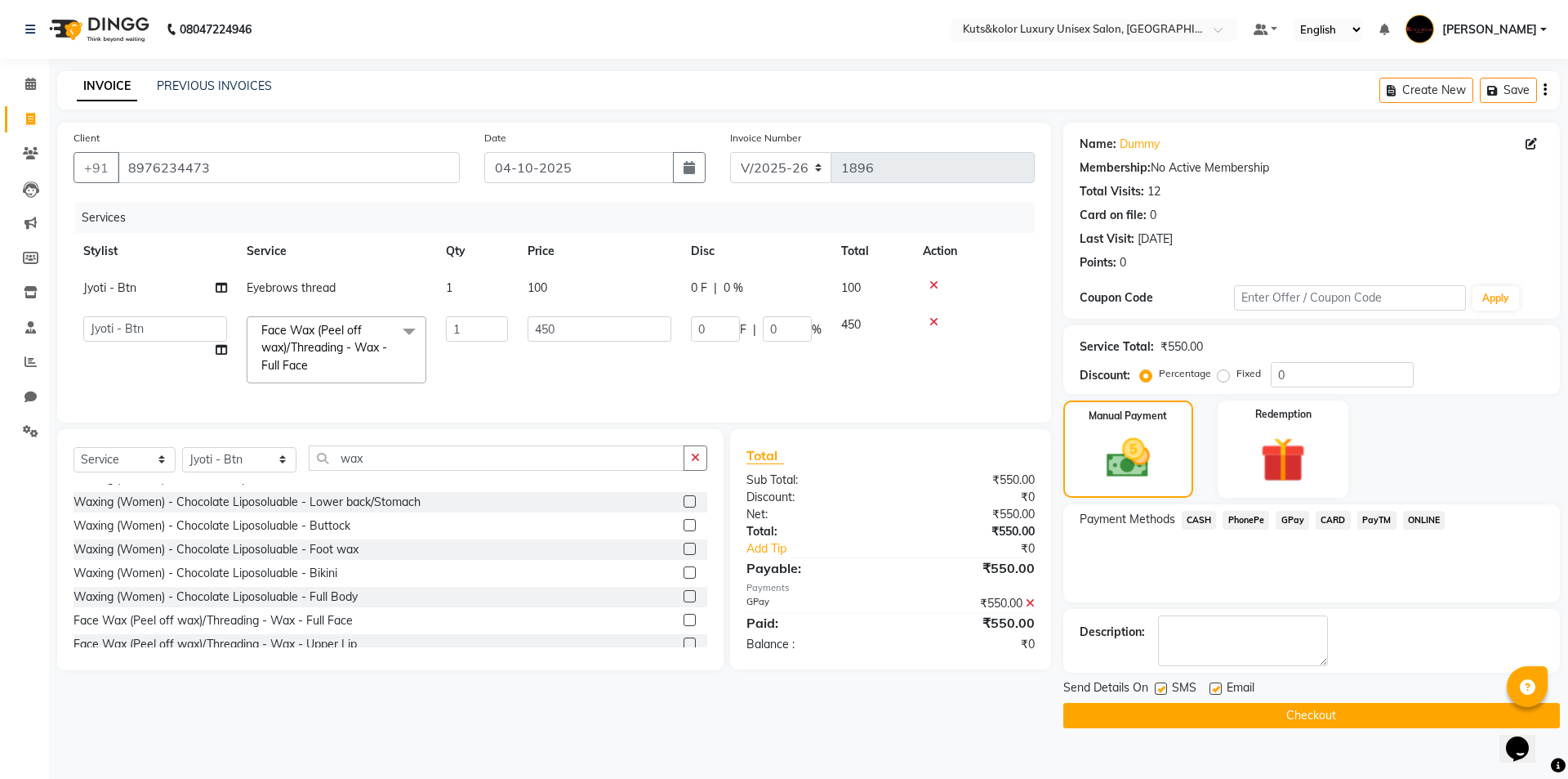
click at [1158, 691] on label at bounding box center [1161, 688] width 12 height 12
click at [1158, 691] on input "checkbox" at bounding box center [1160, 689] width 11 height 11
checkbox input "false"
click at [1147, 710] on button "Checkout" at bounding box center [1311, 715] width 496 height 26
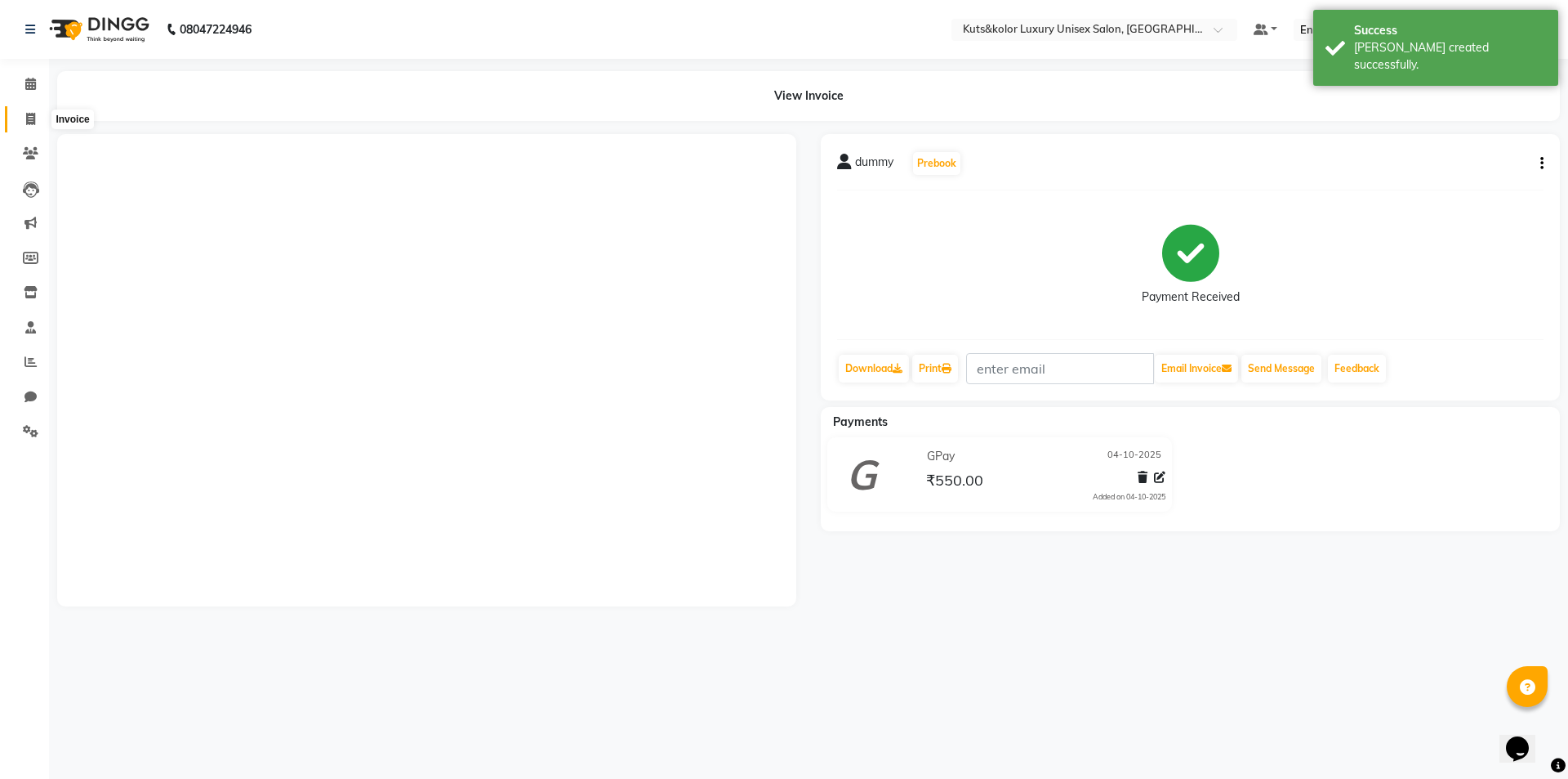
click at [31, 123] on icon at bounding box center [31, 119] width 9 height 12
select select "7374"
select select "service"
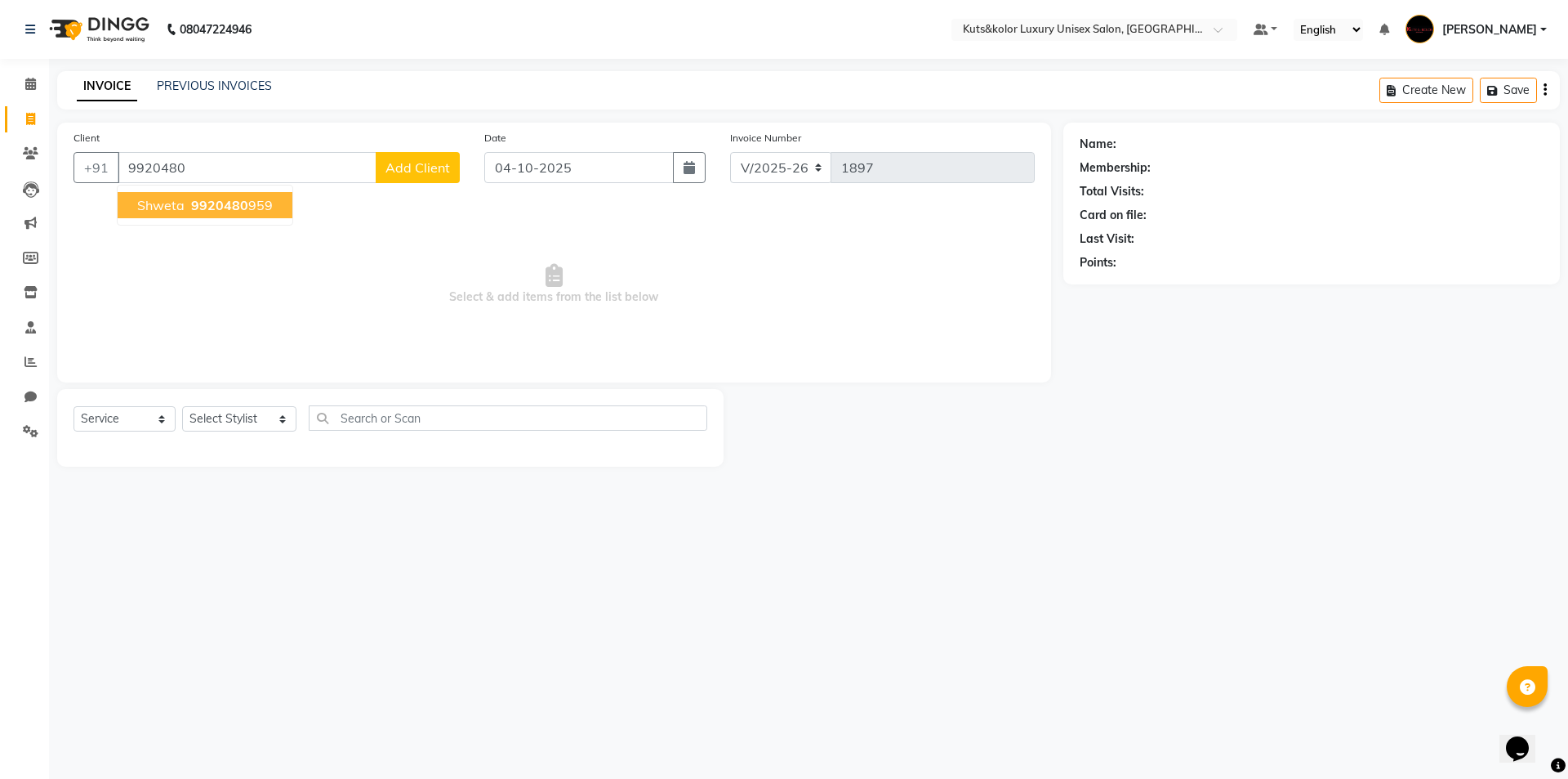
click at [180, 211] on span "shweta" at bounding box center [160, 205] width 47 height 17
type input "9920480959"
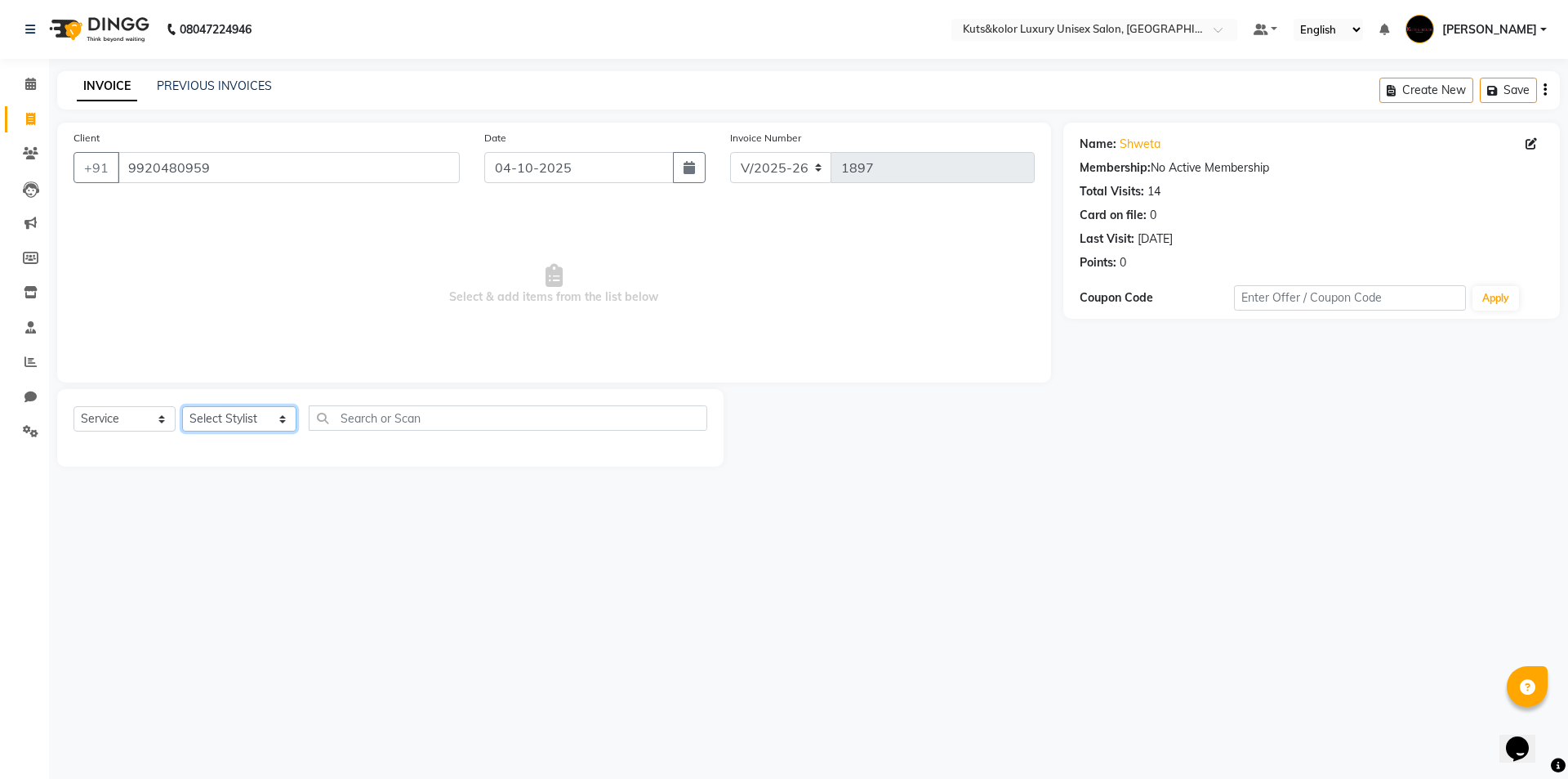
click at [268, 417] on select "Select Stylist aman [PERSON_NAME] beautiction [PERSON_NAME] Jyoti - Btn [PERSON…" at bounding box center [239, 419] width 114 height 26
select select "67688"
click at [182, 406] on select "Select Stylist aman [PERSON_NAME] beautiction [PERSON_NAME] Jyoti - Btn [PERSON…" at bounding box center [239, 419] width 114 height 26
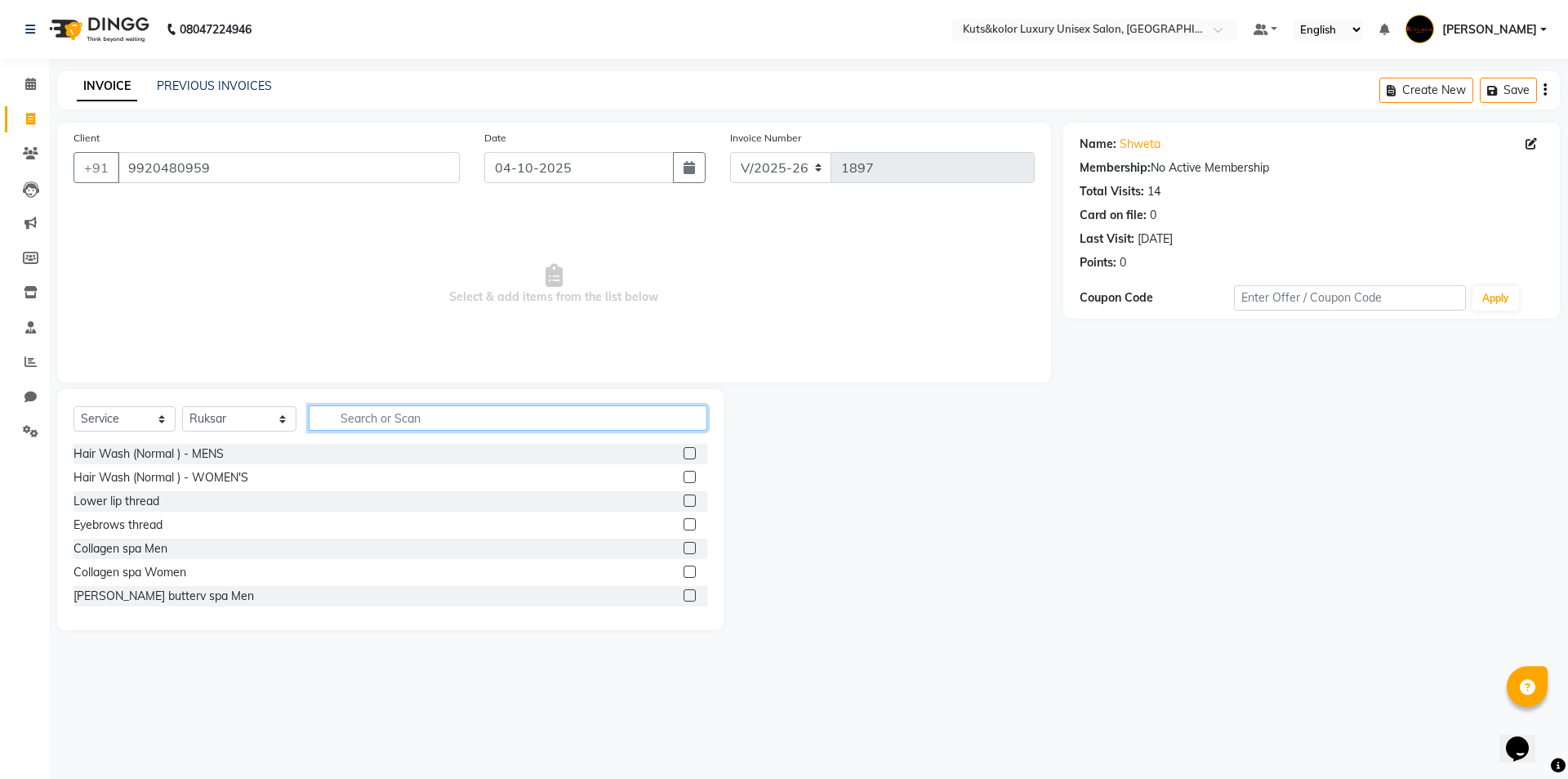
click at [448, 410] on input "text" at bounding box center [508, 418] width 399 height 26
type input "was"
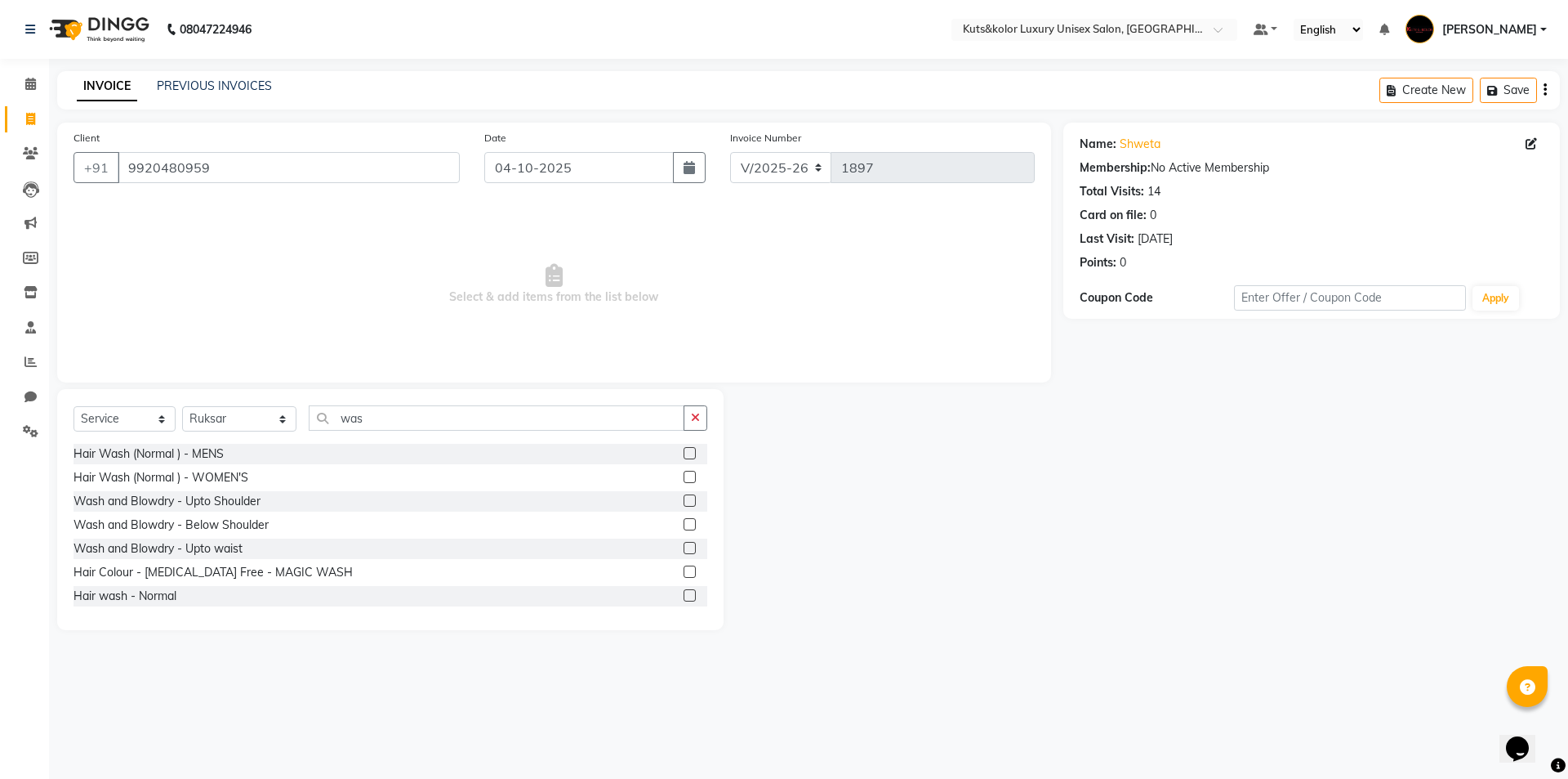
click at [684, 474] on label at bounding box center [689, 477] width 12 height 12
click at [684, 474] on input "checkbox" at bounding box center [689, 477] width 11 height 11
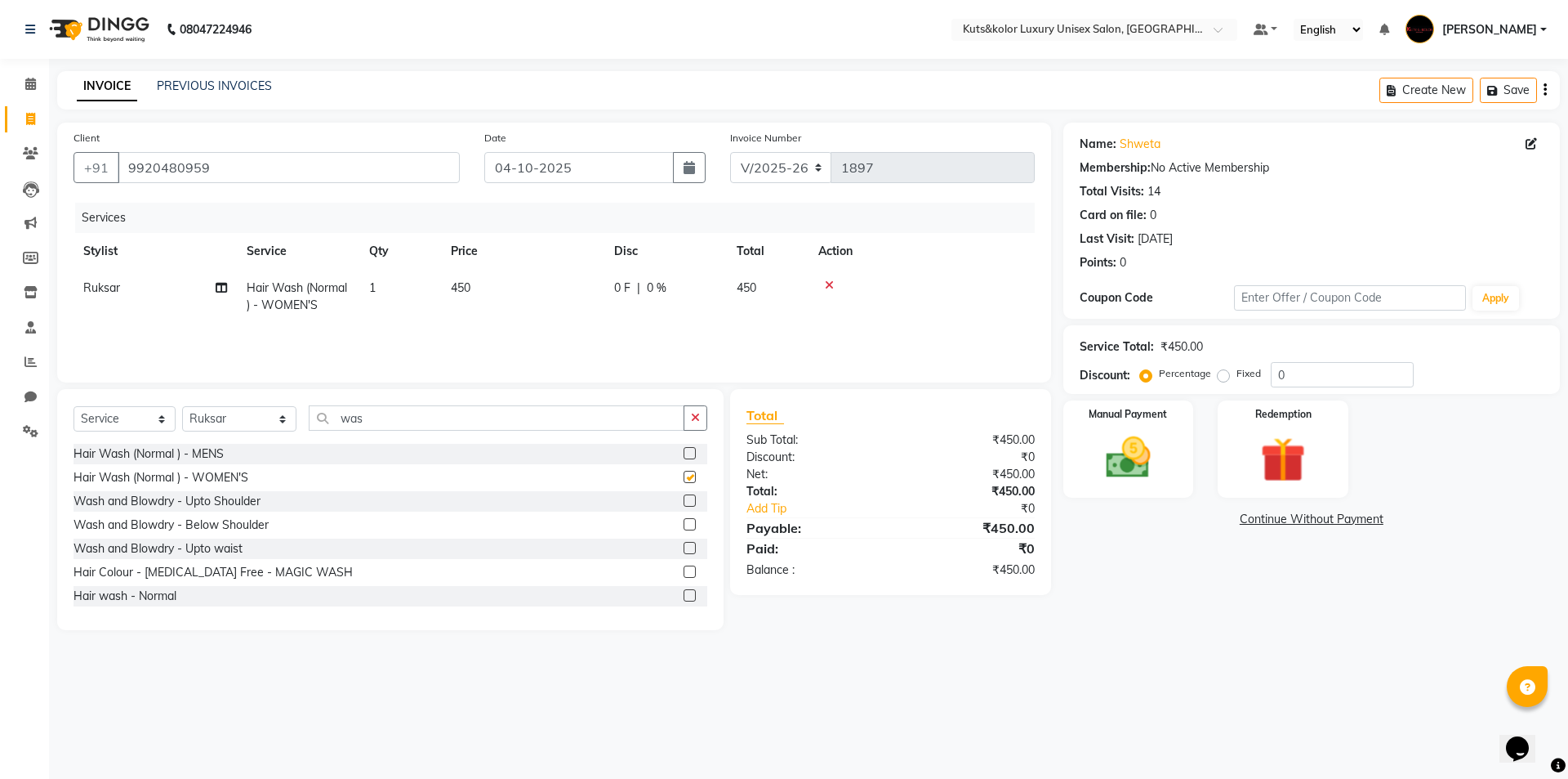
checkbox input "false"
click at [513, 286] on td "450" at bounding box center [523, 296] width 163 height 54
select select "67688"
click at [578, 292] on input "450" at bounding box center [599, 292] width 144 height 26
type input "4"
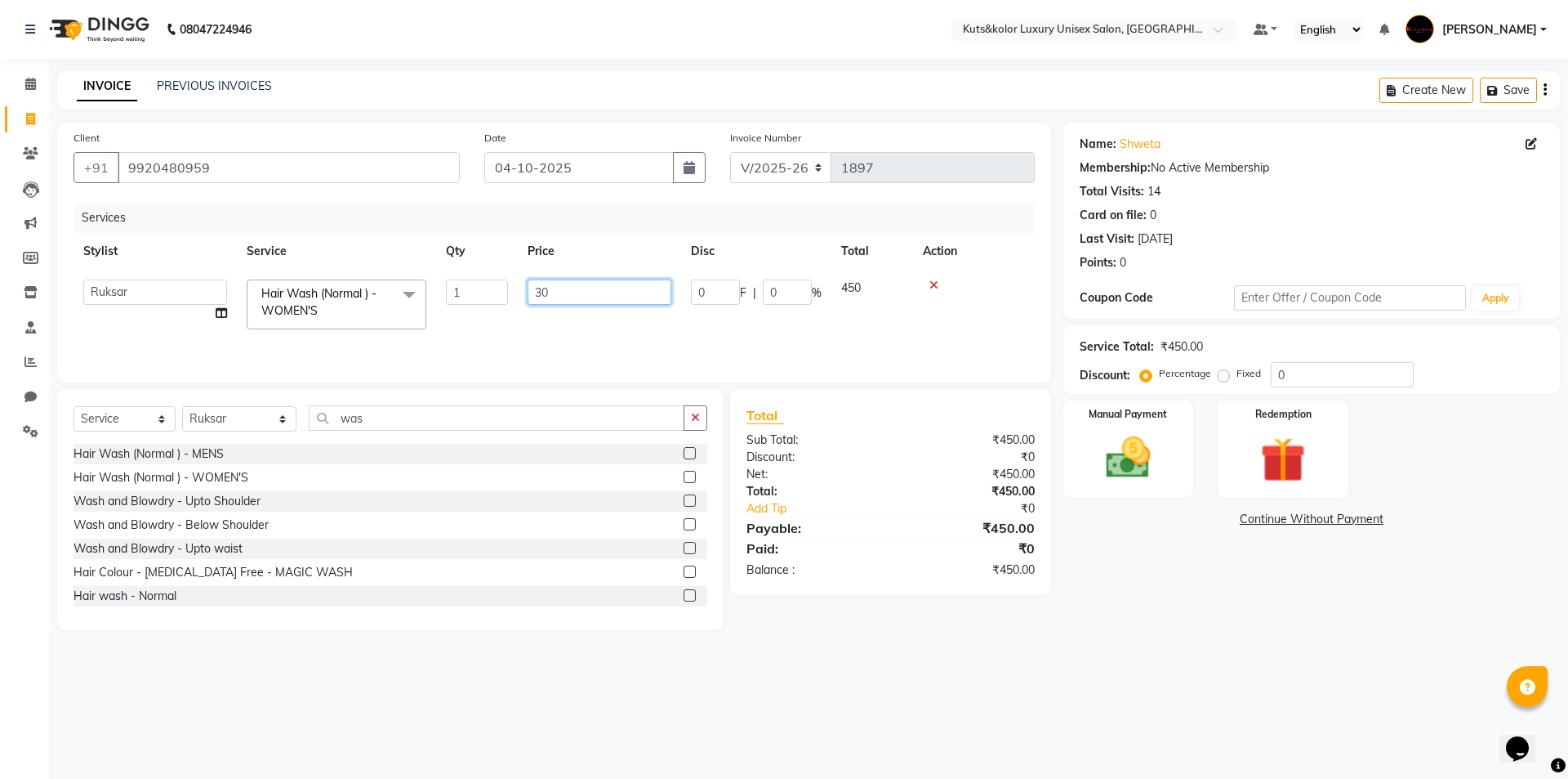
type input "300"
click at [620, 326] on div "Services Stylist Service Qty Price Disc Total Action aman [PERSON_NAME] beautic…" at bounding box center [554, 284] width 961 height 164
click at [1144, 468] on img at bounding box center [1129, 457] width 76 height 54
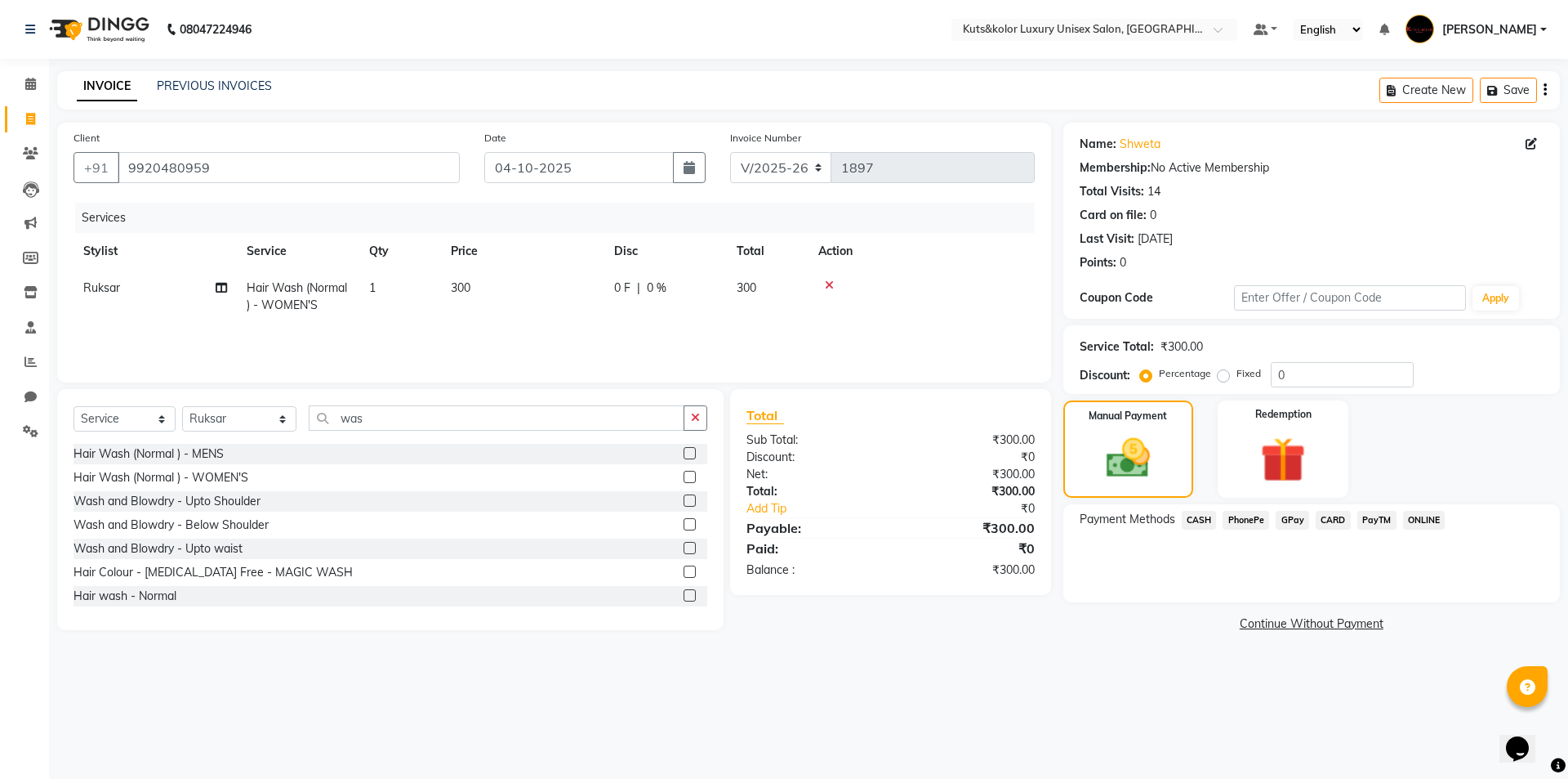
click at [1305, 516] on span "GPay" at bounding box center [1292, 520] width 34 height 19
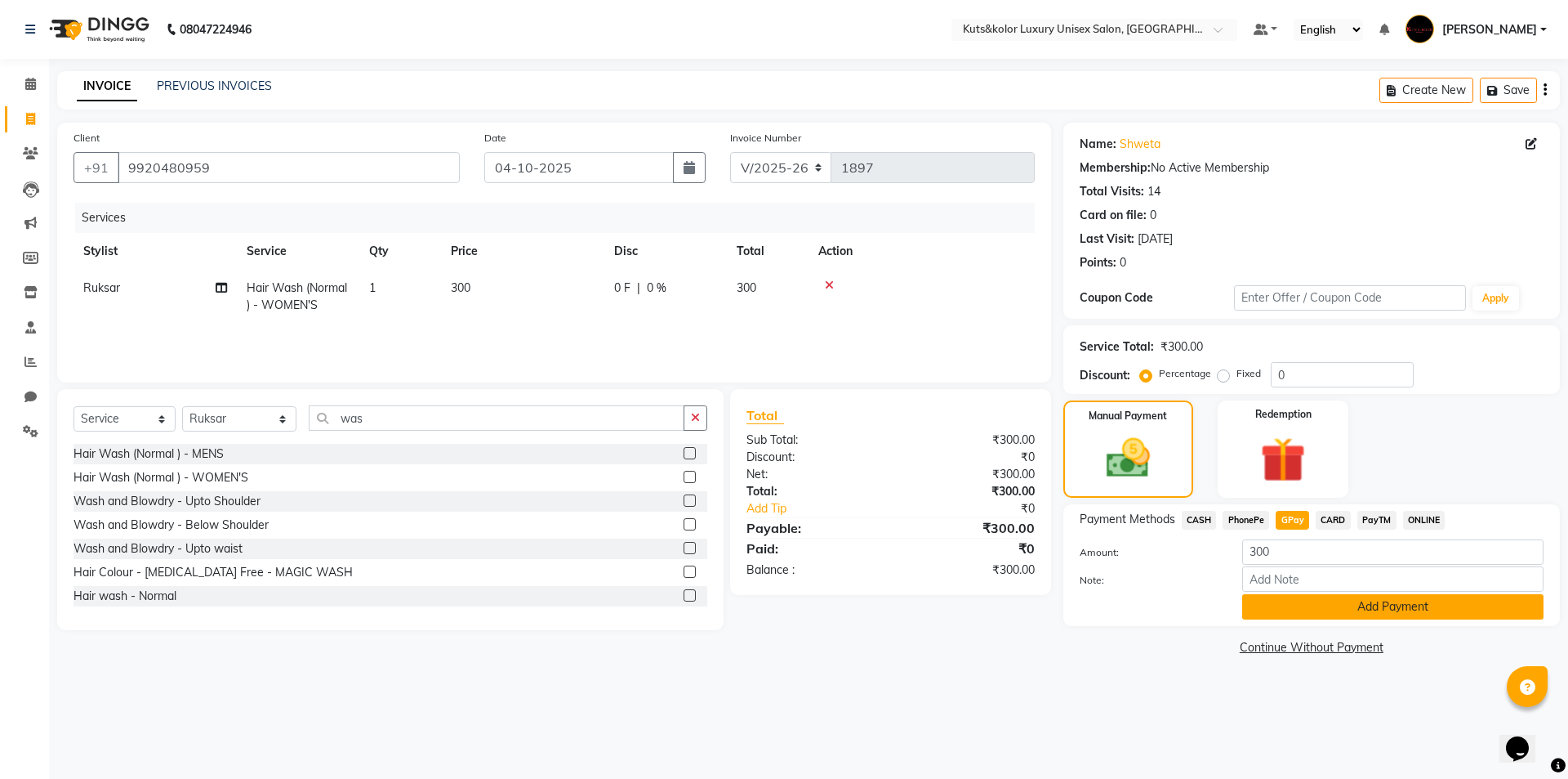
click at [1288, 604] on button "Add Payment" at bounding box center [1393, 606] width 301 height 26
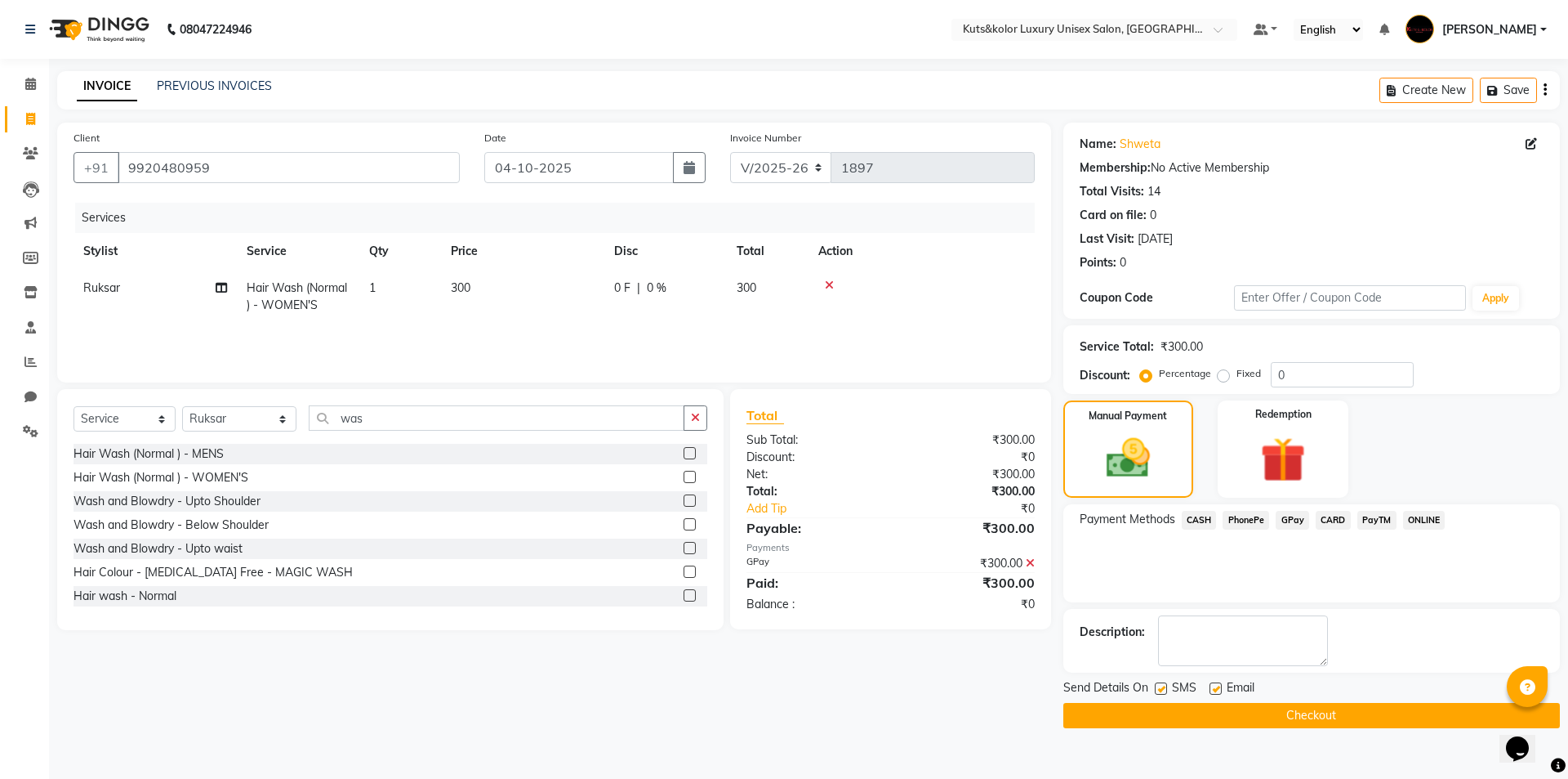
click at [1161, 685] on label at bounding box center [1161, 688] width 12 height 12
click at [1161, 685] on input "checkbox" at bounding box center [1160, 689] width 11 height 11
checkbox input "false"
click at [1167, 714] on button "Checkout" at bounding box center [1311, 715] width 496 height 26
